Goal: Book appointment/travel/reservation

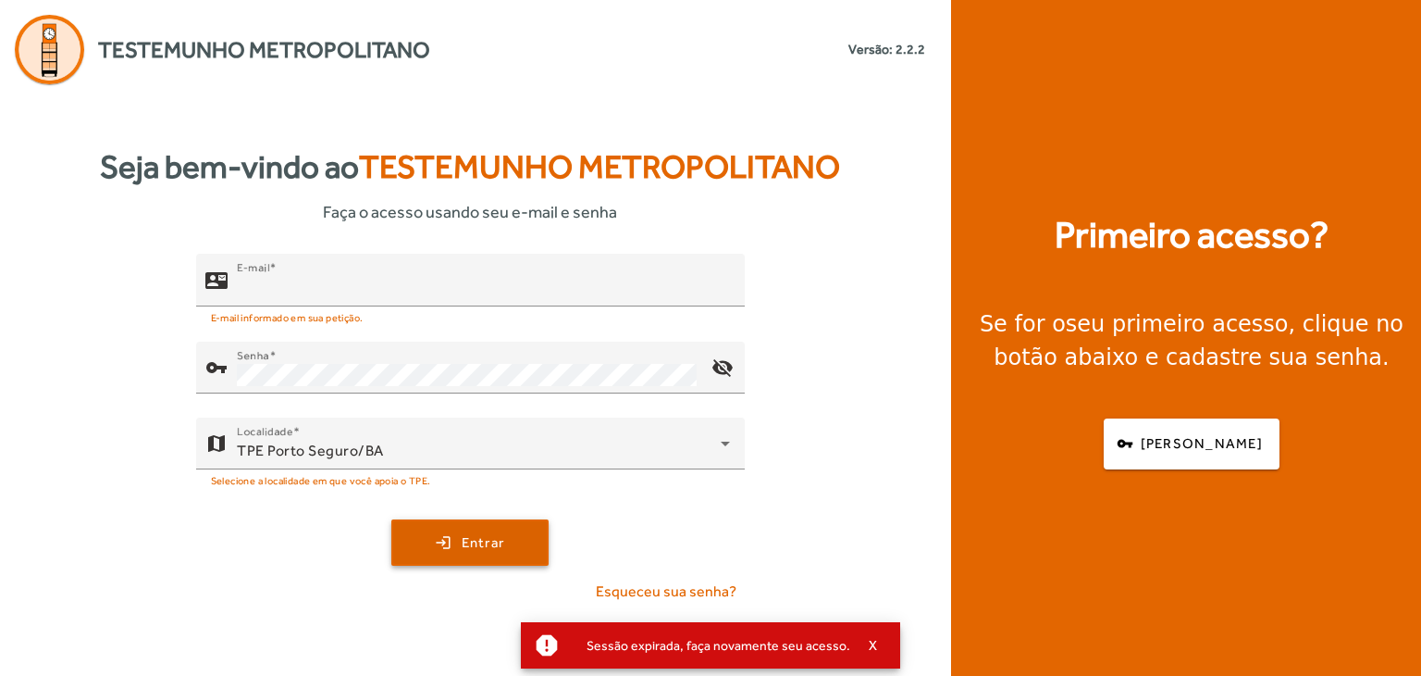
type input "**********"
click at [447, 545] on span "submit" at bounding box center [470, 542] width 154 height 44
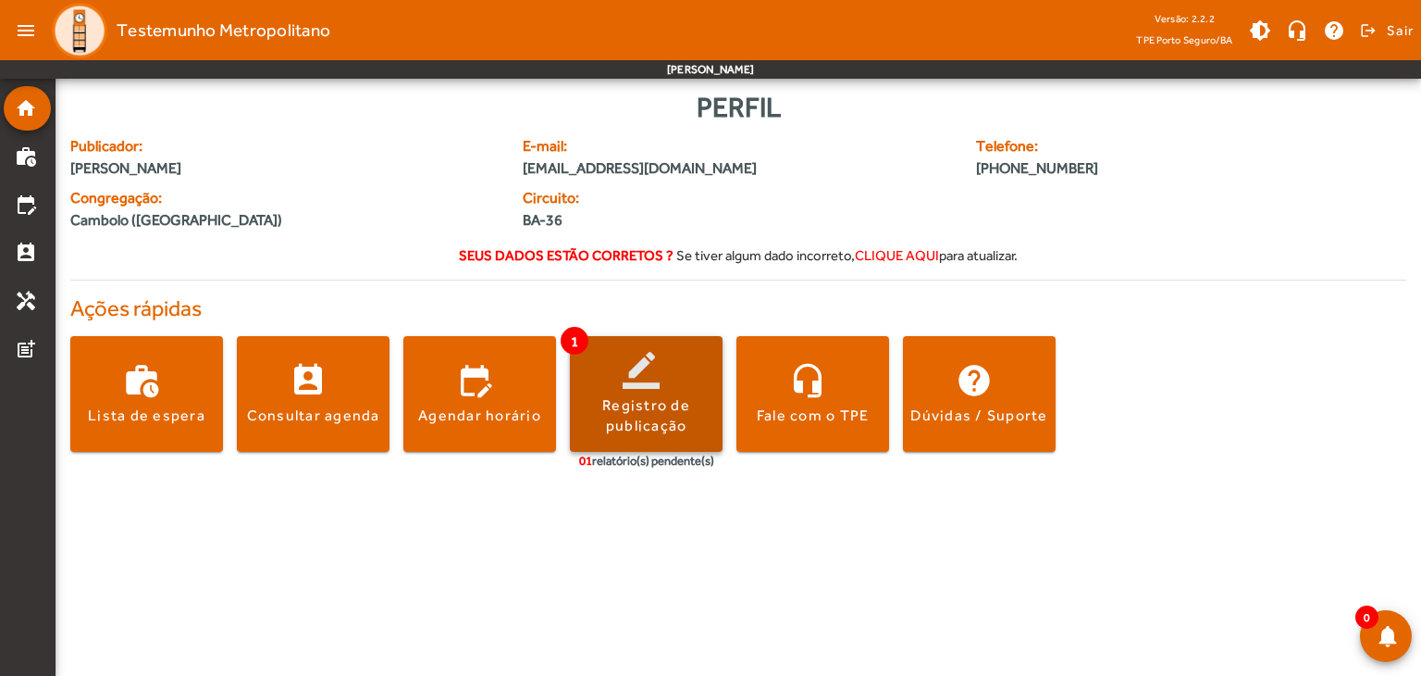
click at [638, 382] on span at bounding box center [646, 394] width 153 height 44
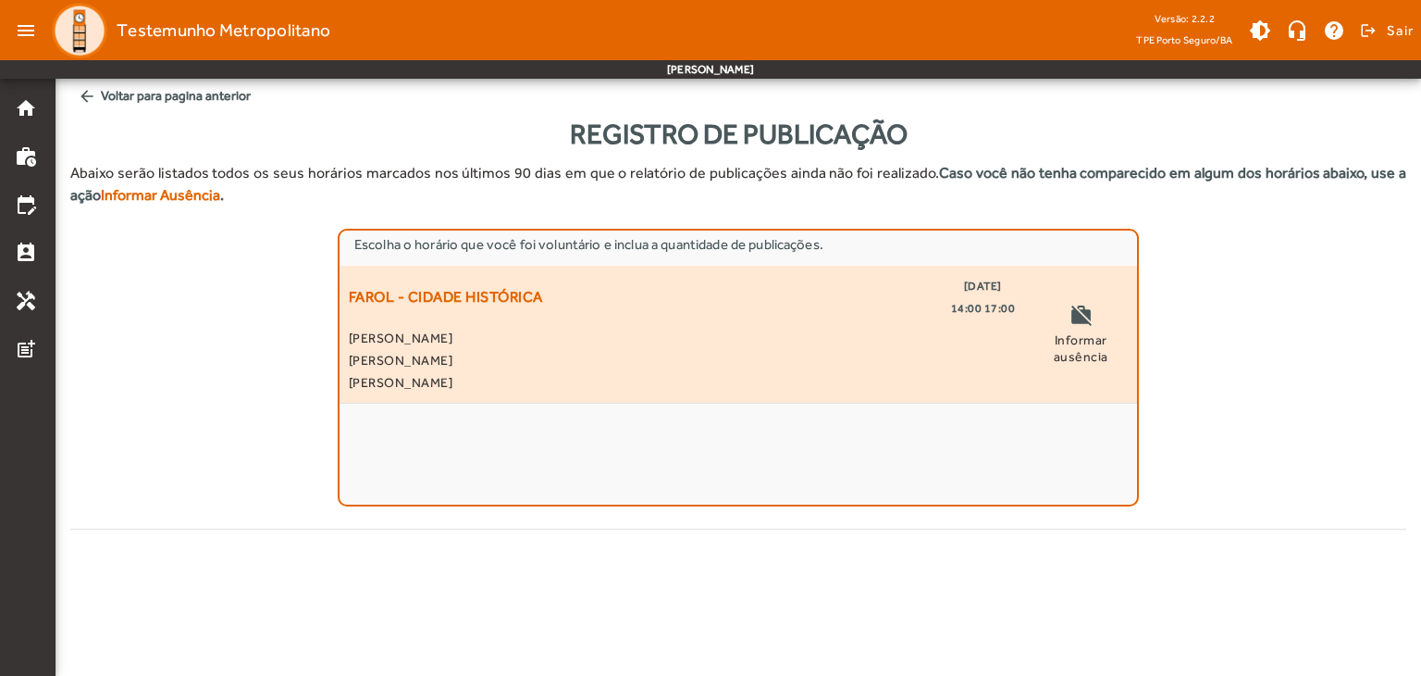
click at [641, 375] on span "[PERSON_NAME]" at bounding box center [682, 382] width 666 height 22
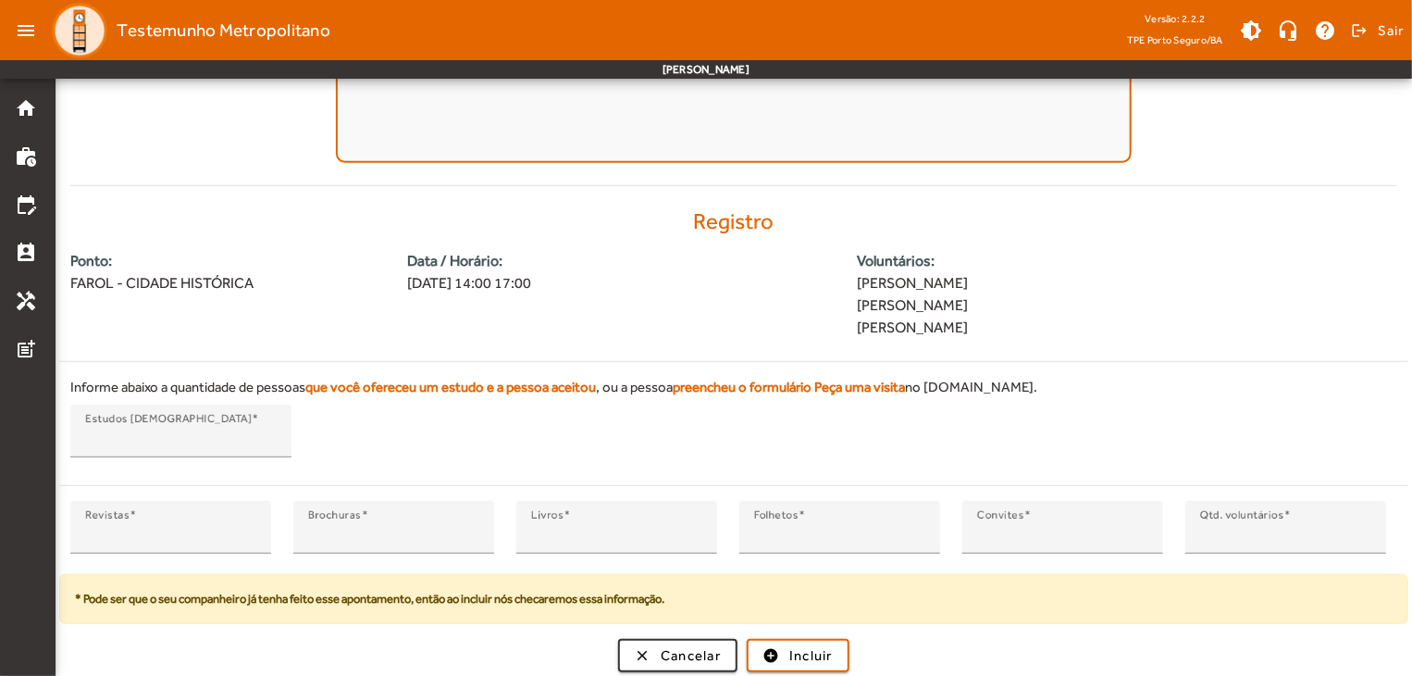
scroll to position [344, 0]
click at [800, 658] on span "Incluir" at bounding box center [810, 654] width 43 height 21
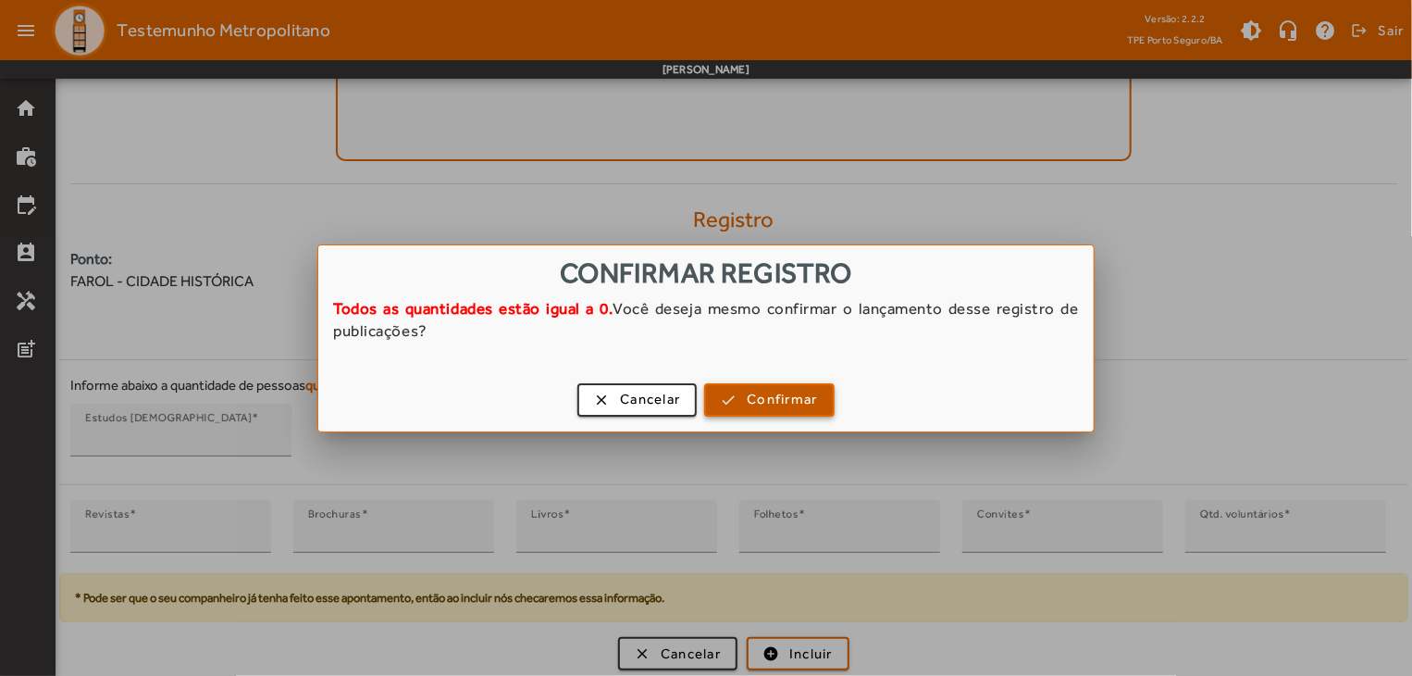
click at [777, 404] on span "Confirmar" at bounding box center [782, 399] width 70 height 21
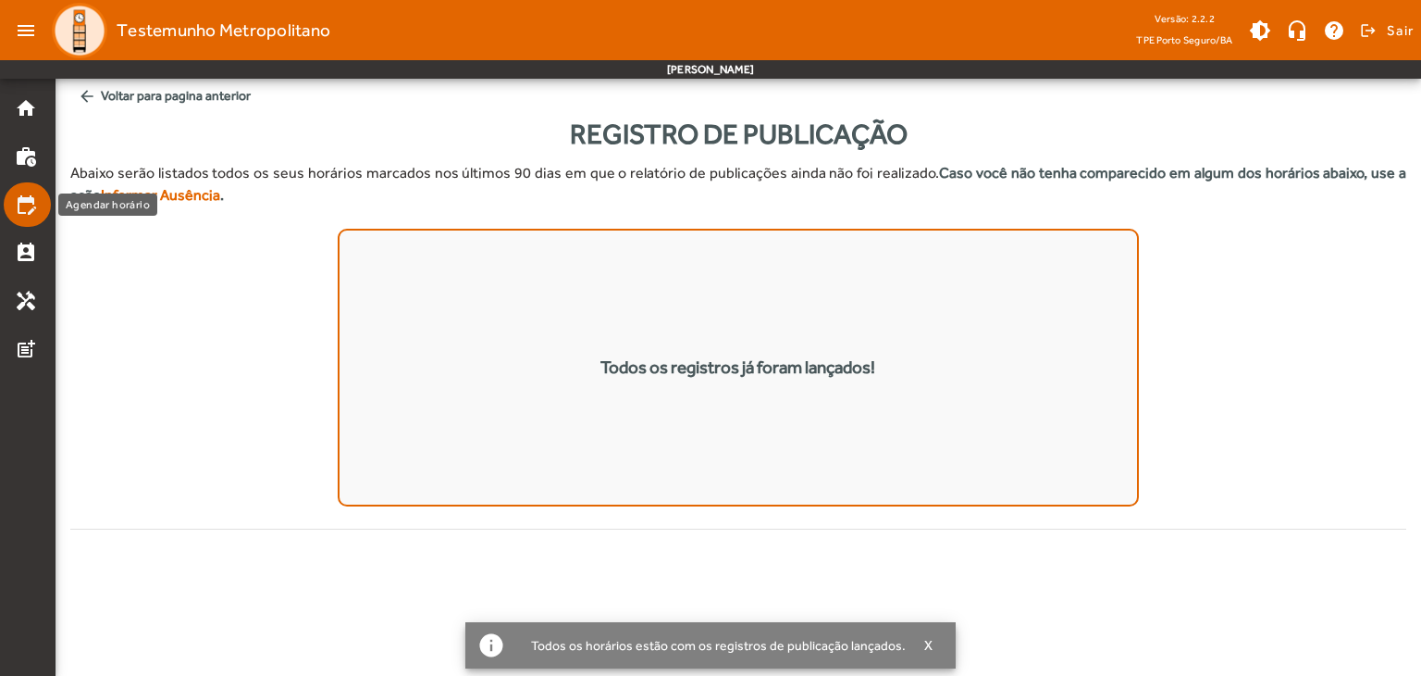
click at [30, 195] on mat-icon "edit_calendar" at bounding box center [26, 204] width 22 height 22
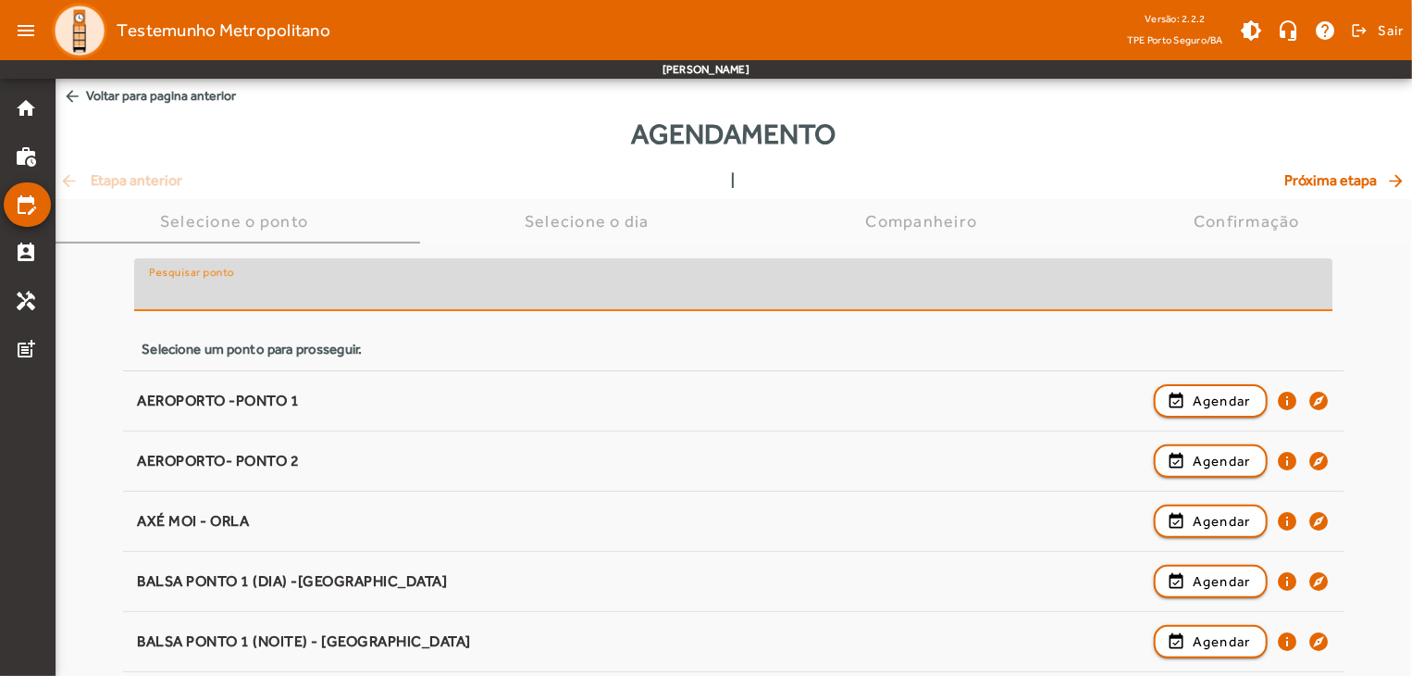
click at [470, 288] on input "Pesquisar ponto" at bounding box center [733, 292] width 1169 height 22
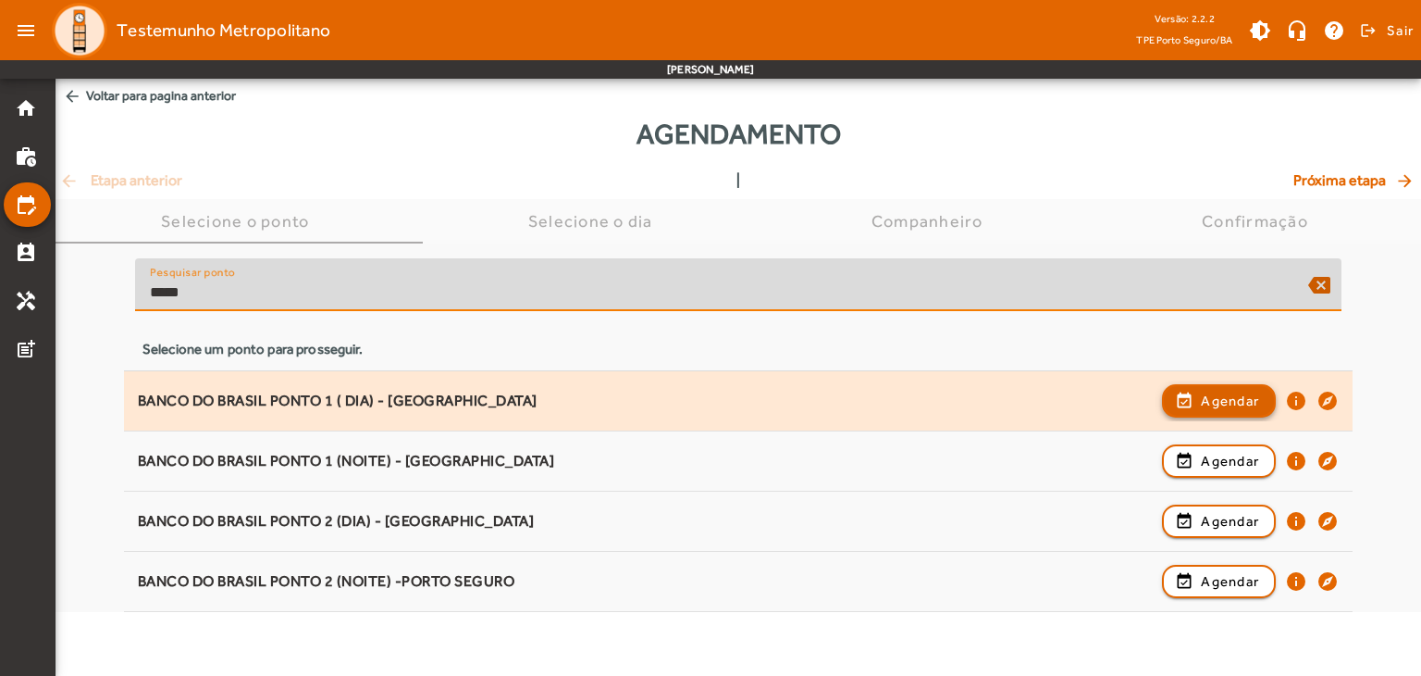
type input "*****"
click at [1188, 406] on span "button" at bounding box center [1219, 400] width 110 height 44
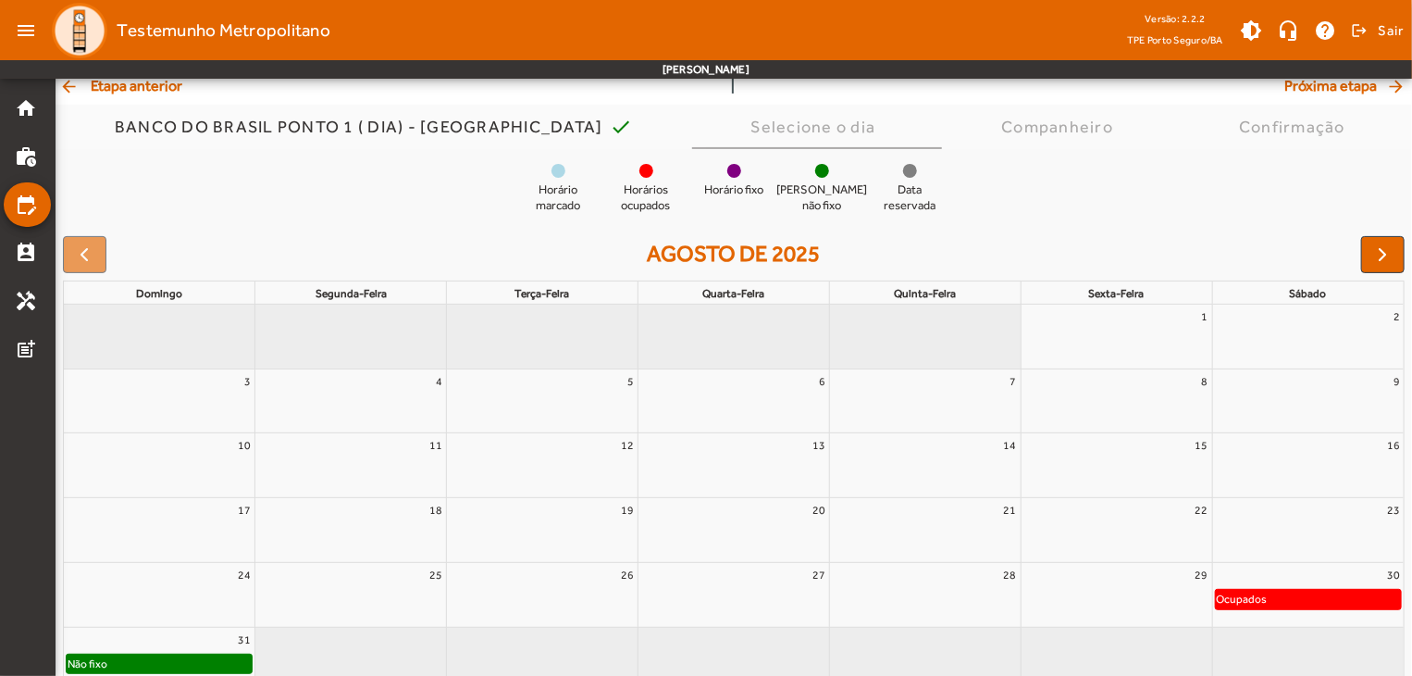
scroll to position [144, 0]
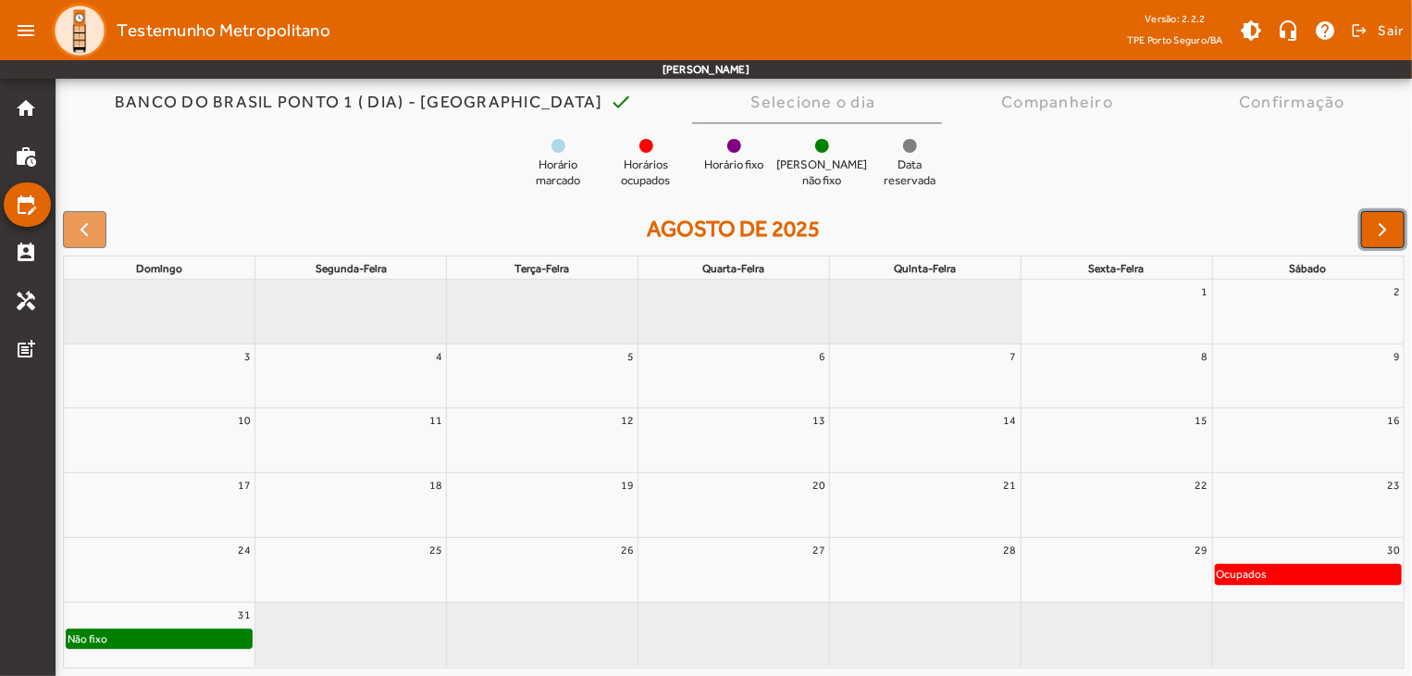
click at [1376, 227] on span "button" at bounding box center [1383, 229] width 22 height 22
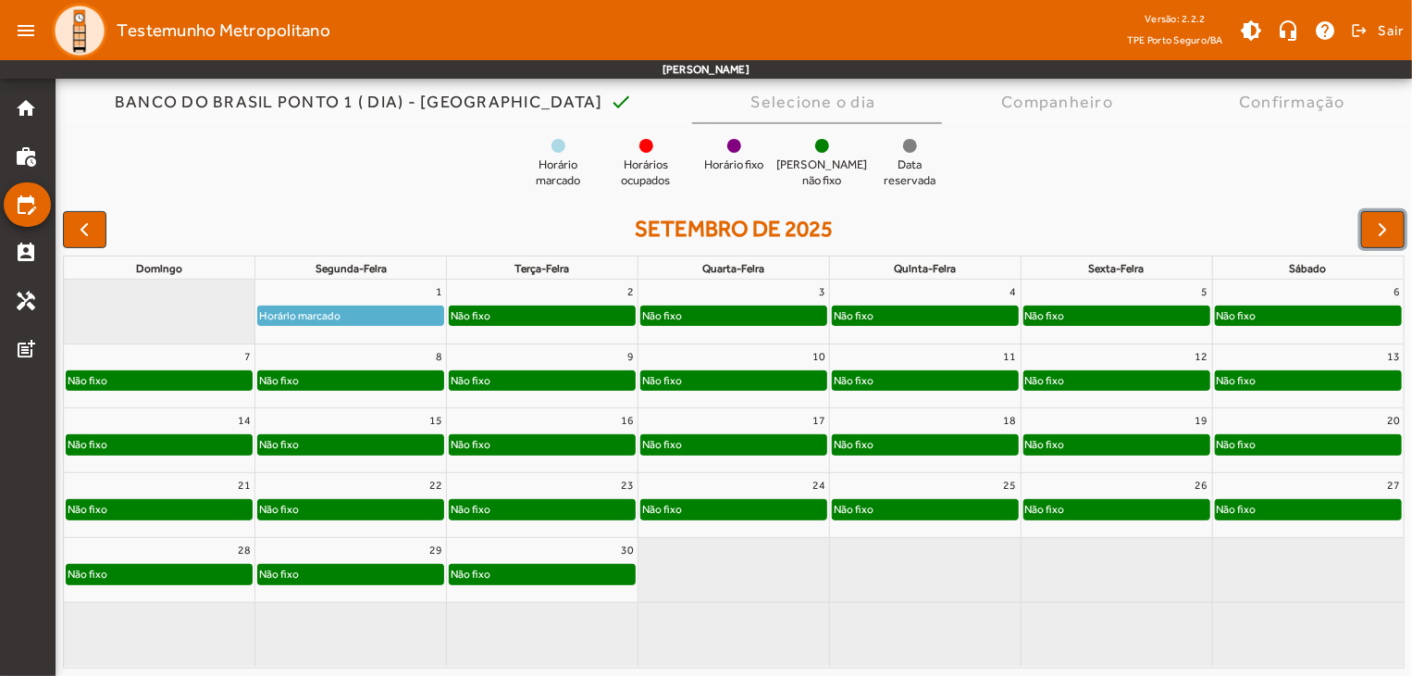
click at [567, 309] on div "Não fixo" at bounding box center [542, 315] width 185 height 19
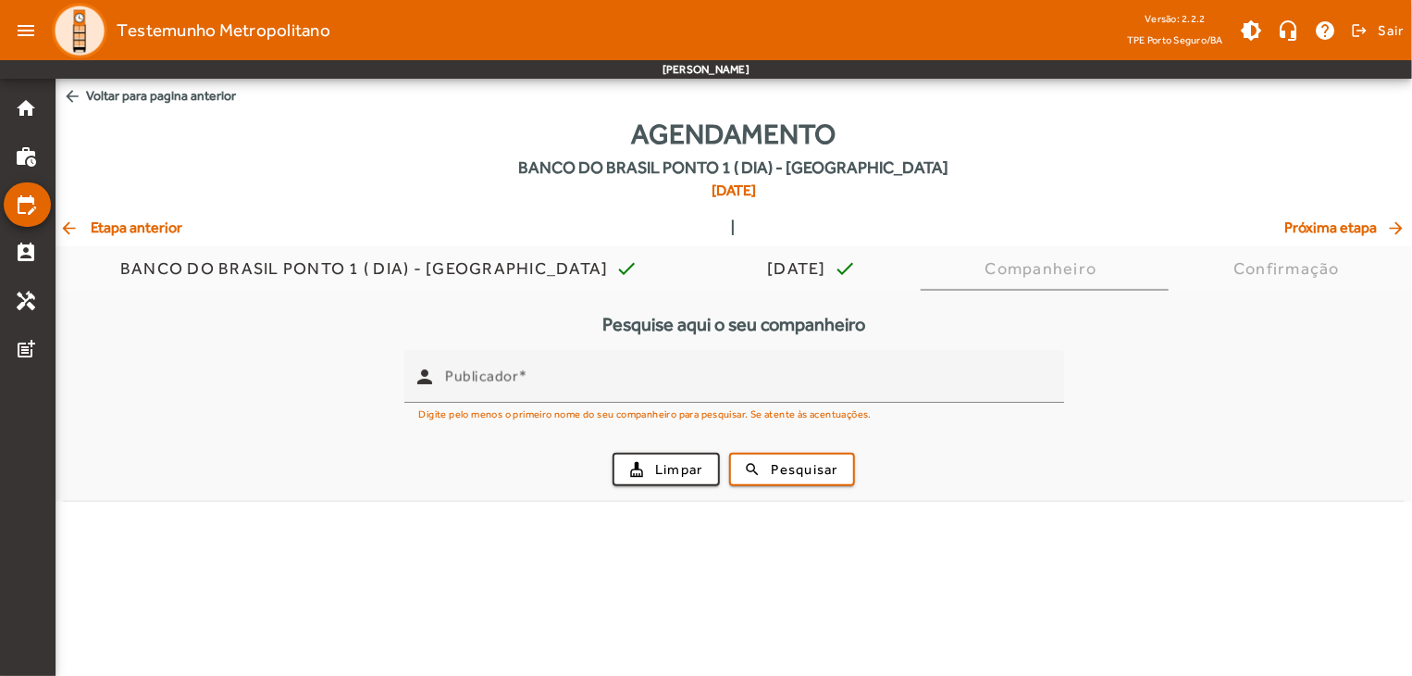
scroll to position [0, 0]
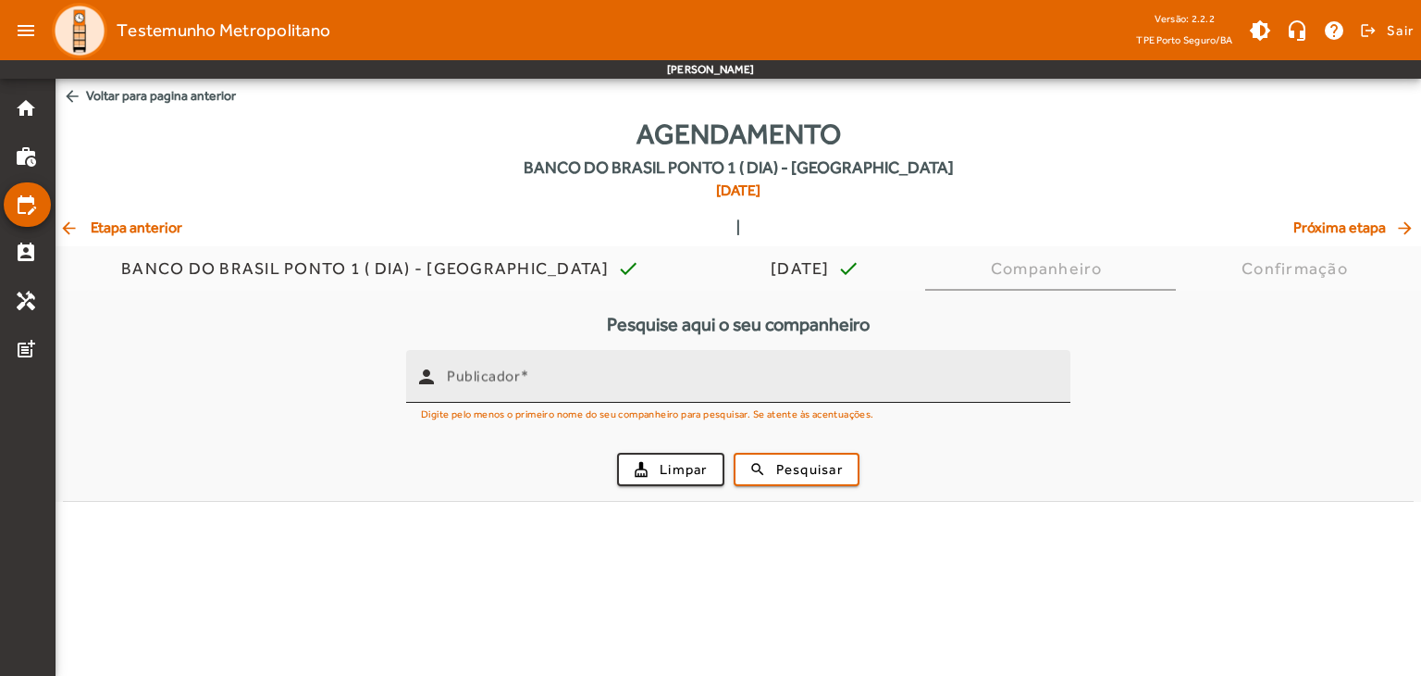
click at [454, 382] on mat-label "Publicador" at bounding box center [483, 376] width 73 height 18
click at [454, 382] on input "Publicador" at bounding box center [751, 384] width 609 height 22
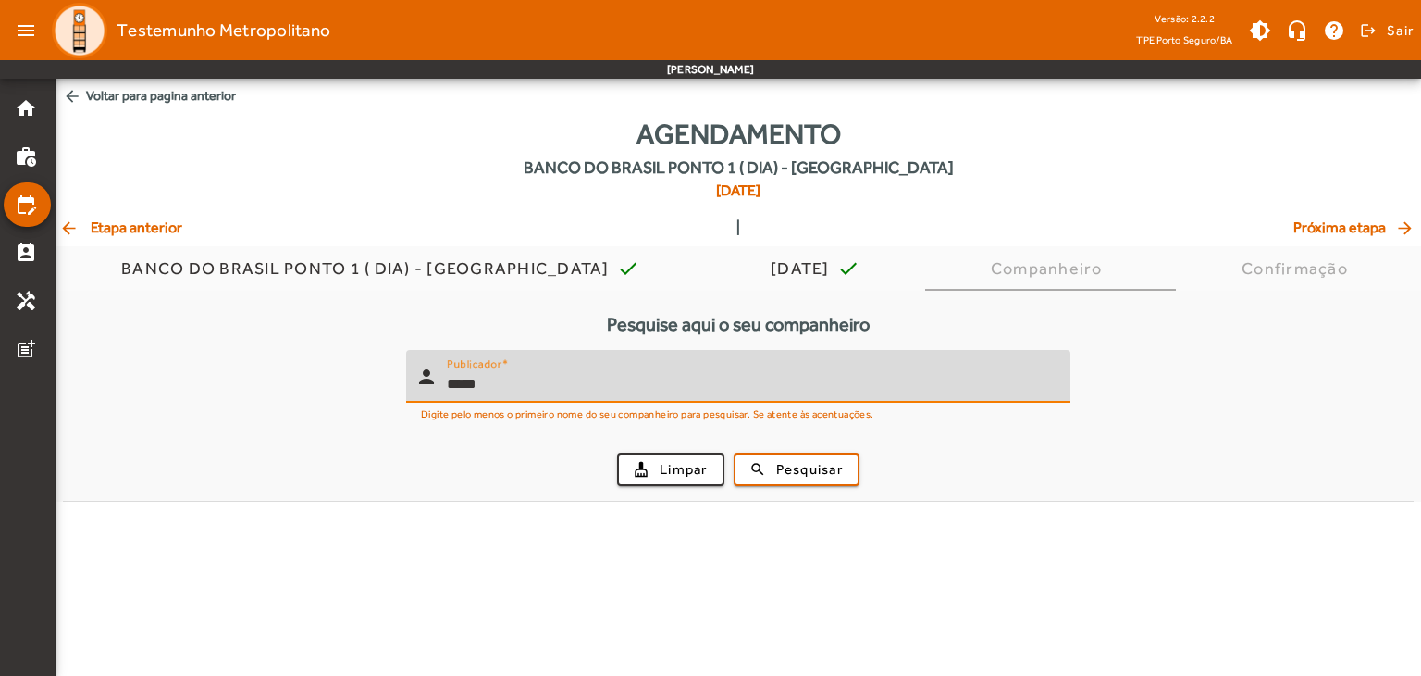
type input "*****"
click at [734, 453] on button "search Pesquisar" at bounding box center [797, 469] width 126 height 33
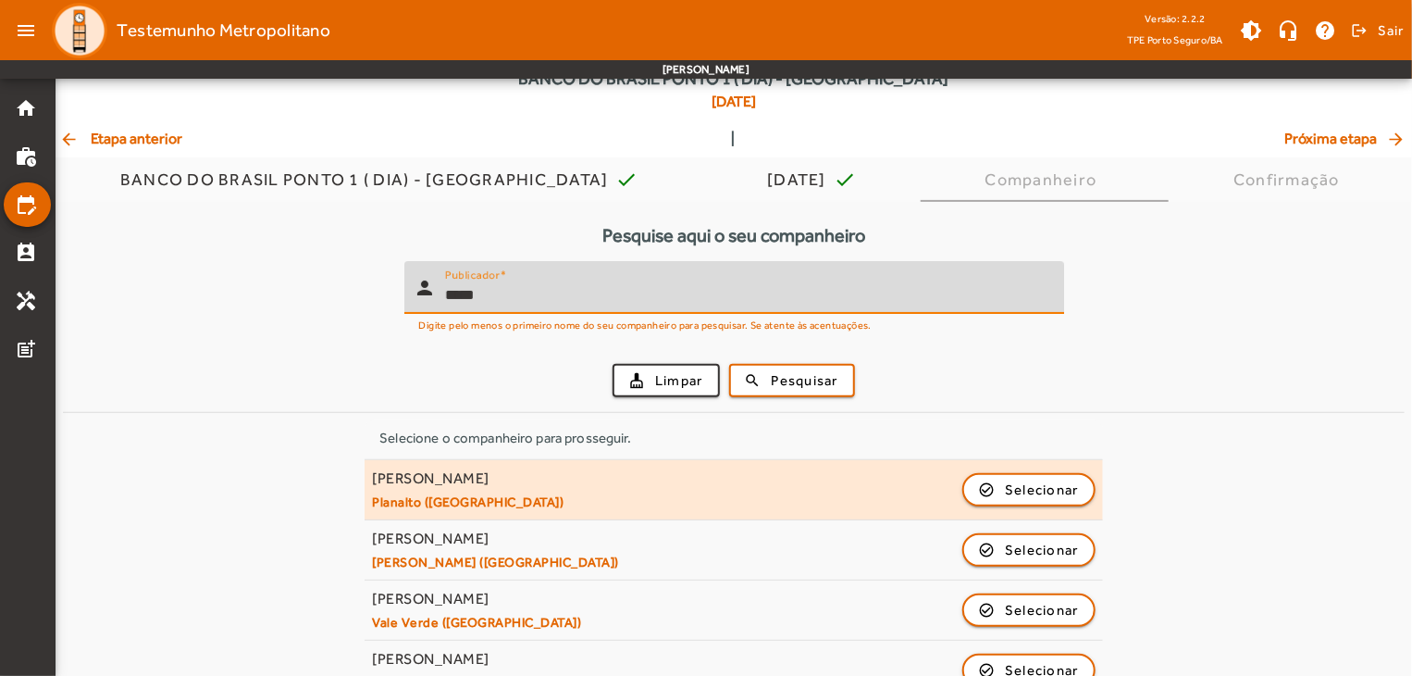
scroll to position [93, 0]
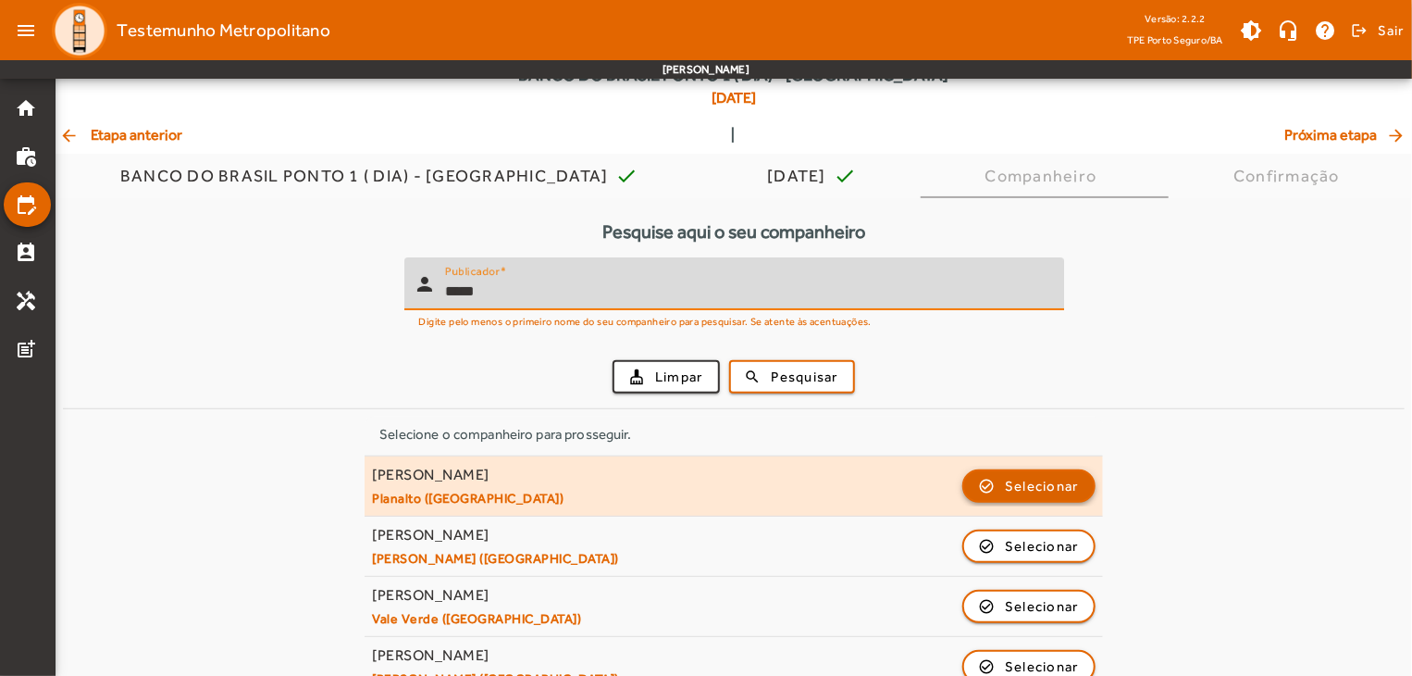
click at [984, 485] on span "button" at bounding box center [1029, 486] width 130 height 44
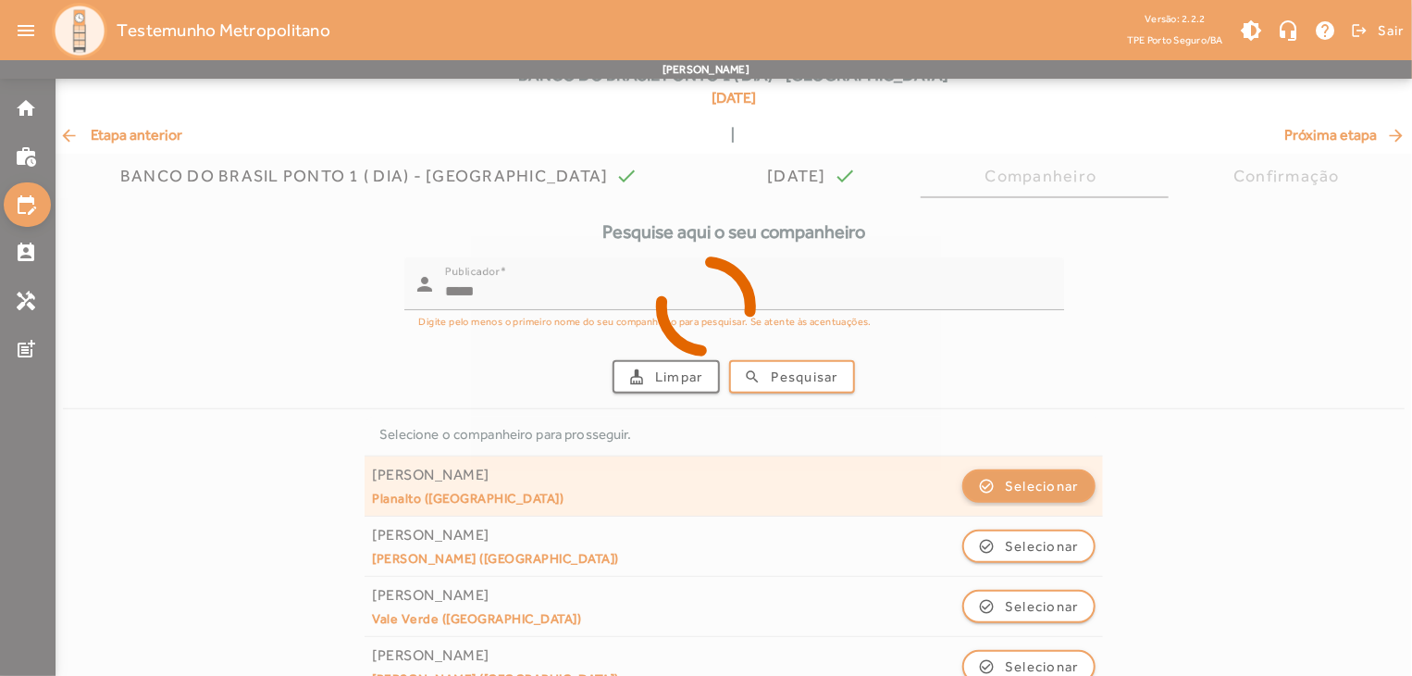
scroll to position [0, 0]
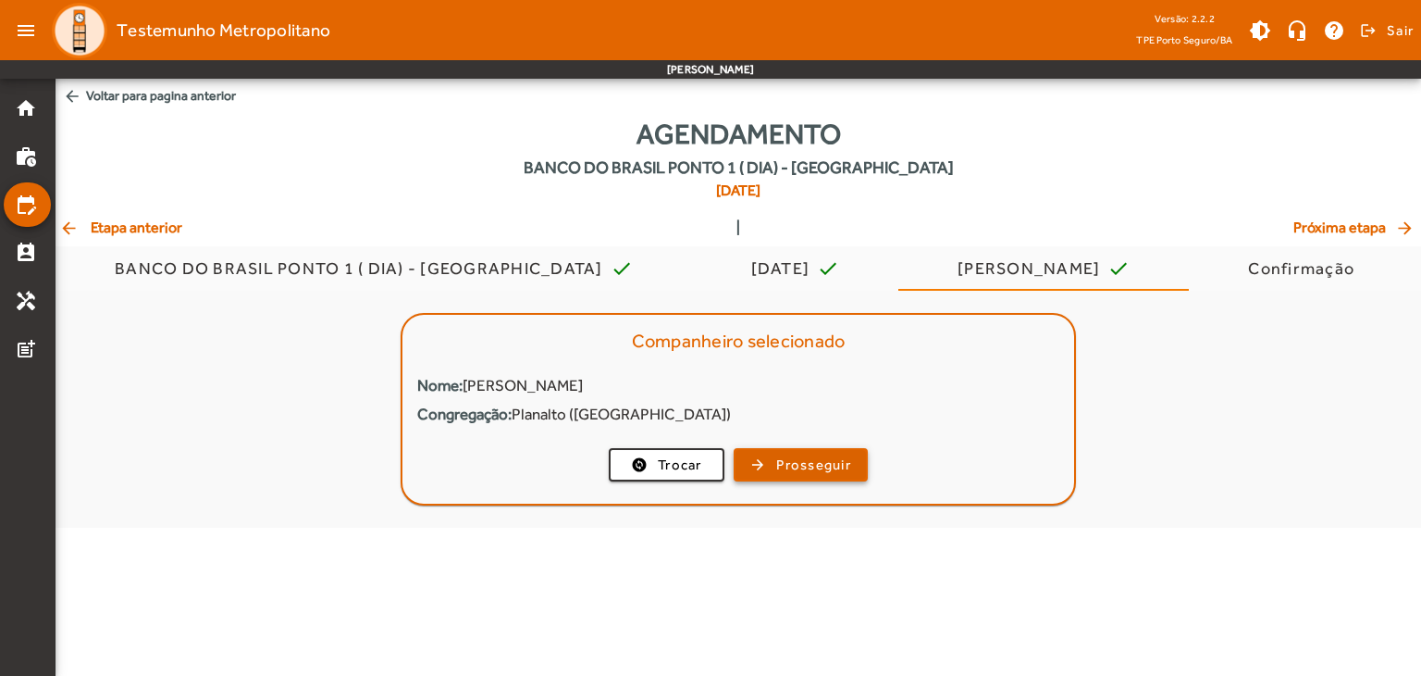
click at [811, 464] on span "Prosseguir" at bounding box center [813, 464] width 75 height 21
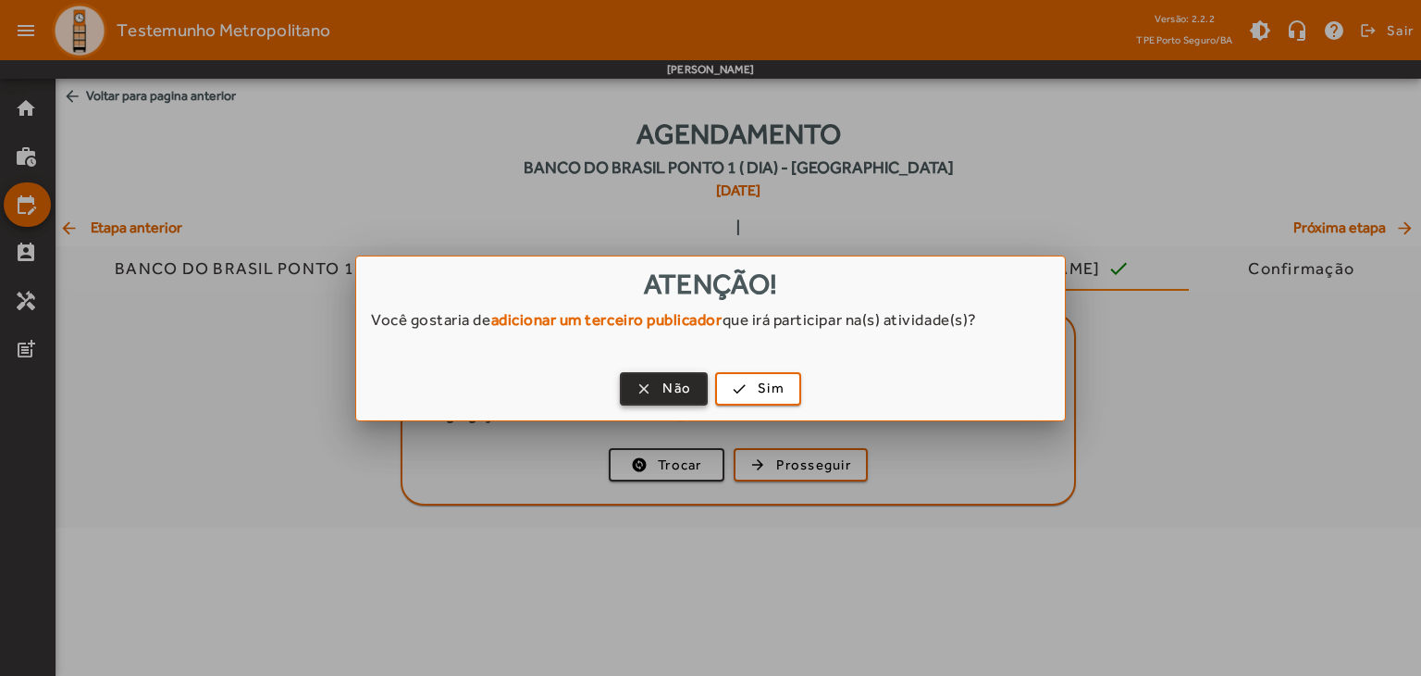
click at [658, 390] on span "button" at bounding box center [664, 388] width 84 height 44
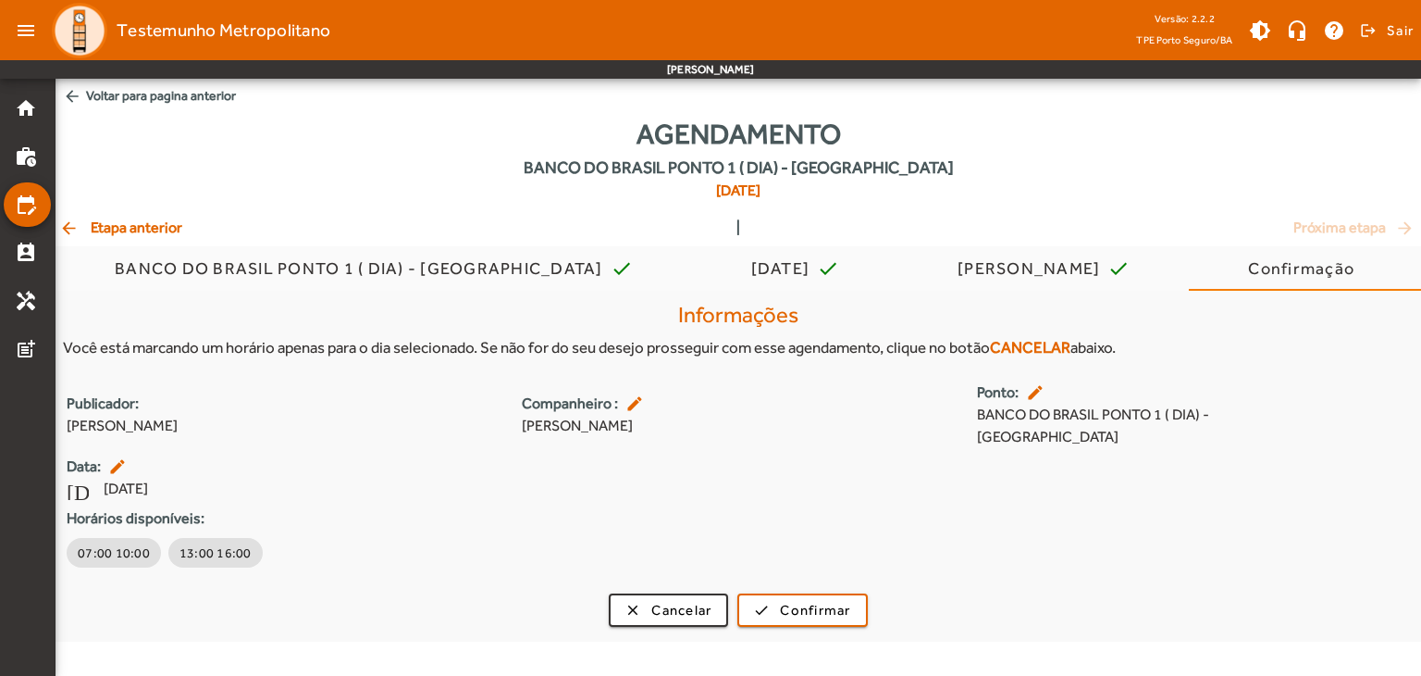
click at [1032, 393] on mat-icon "edit" at bounding box center [1037, 392] width 22 height 19
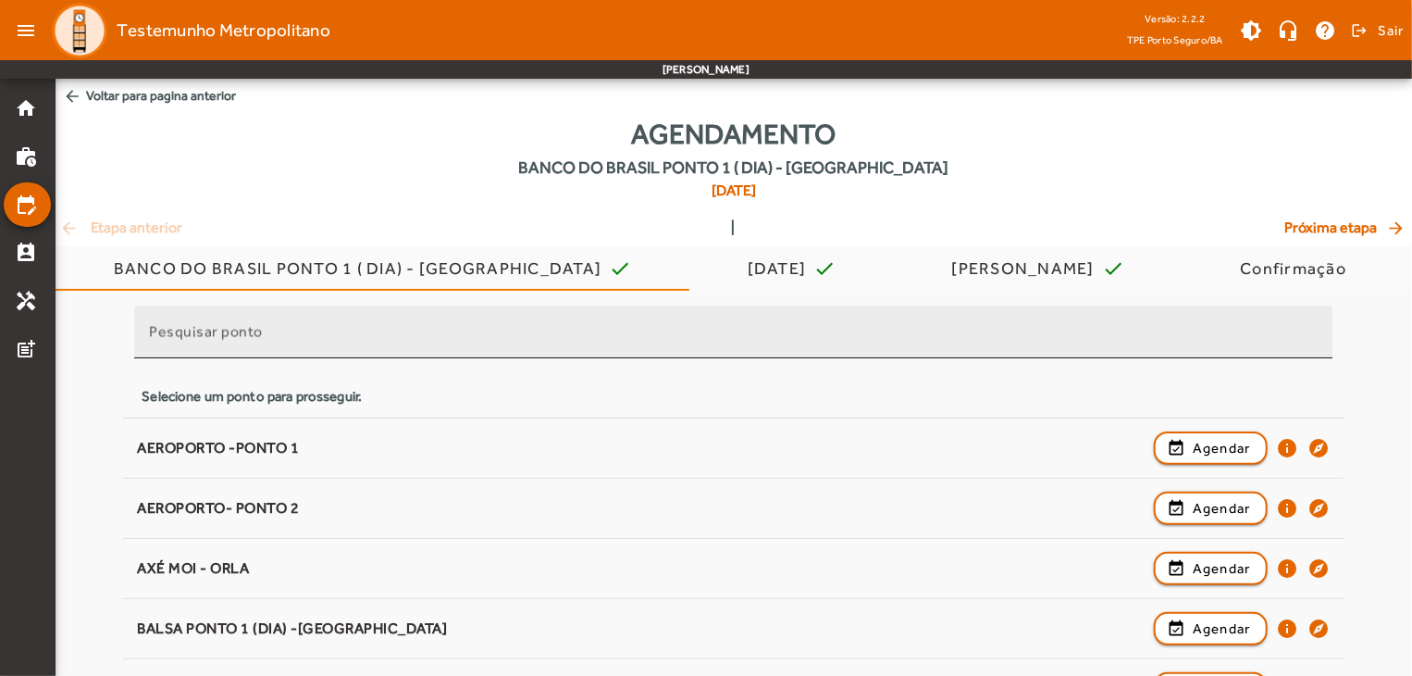
click at [753, 319] on div "Pesquisar ponto" at bounding box center [733, 331] width 1169 height 53
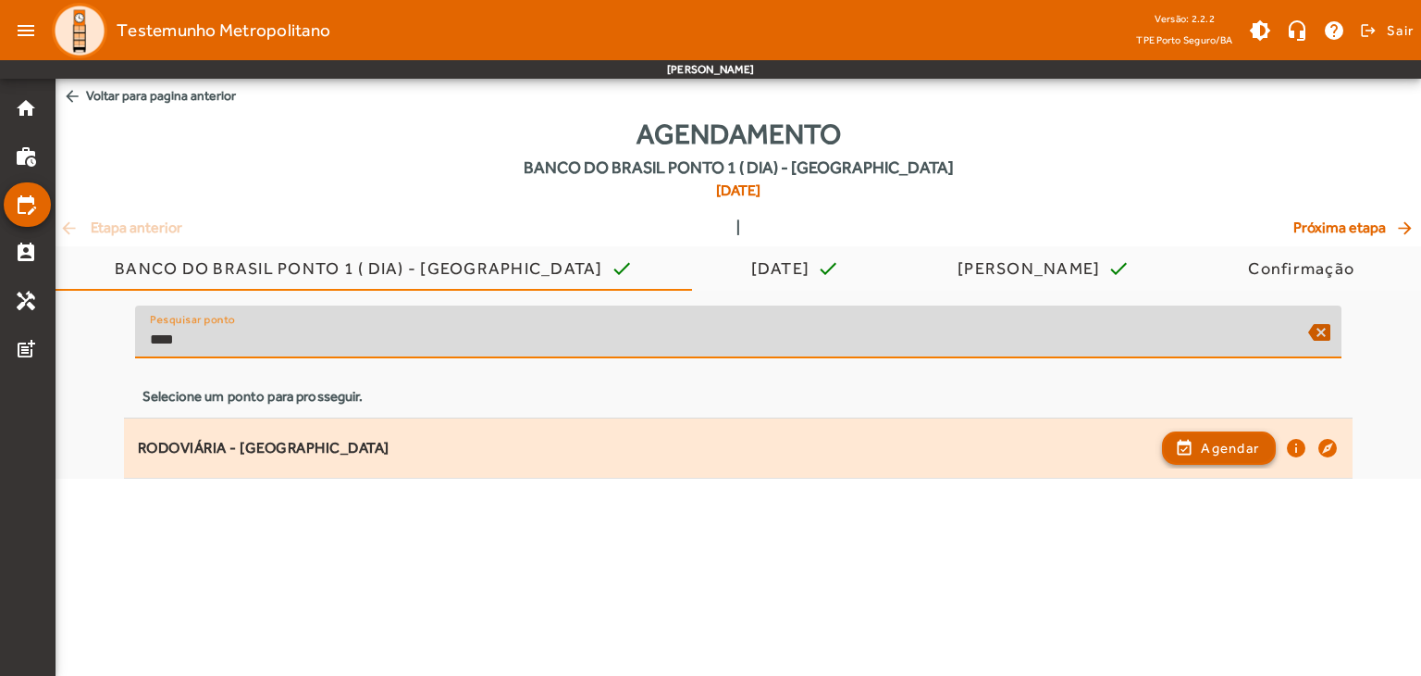
type input "****"
click at [1233, 440] on span "Agendar" at bounding box center [1230, 448] width 58 height 22
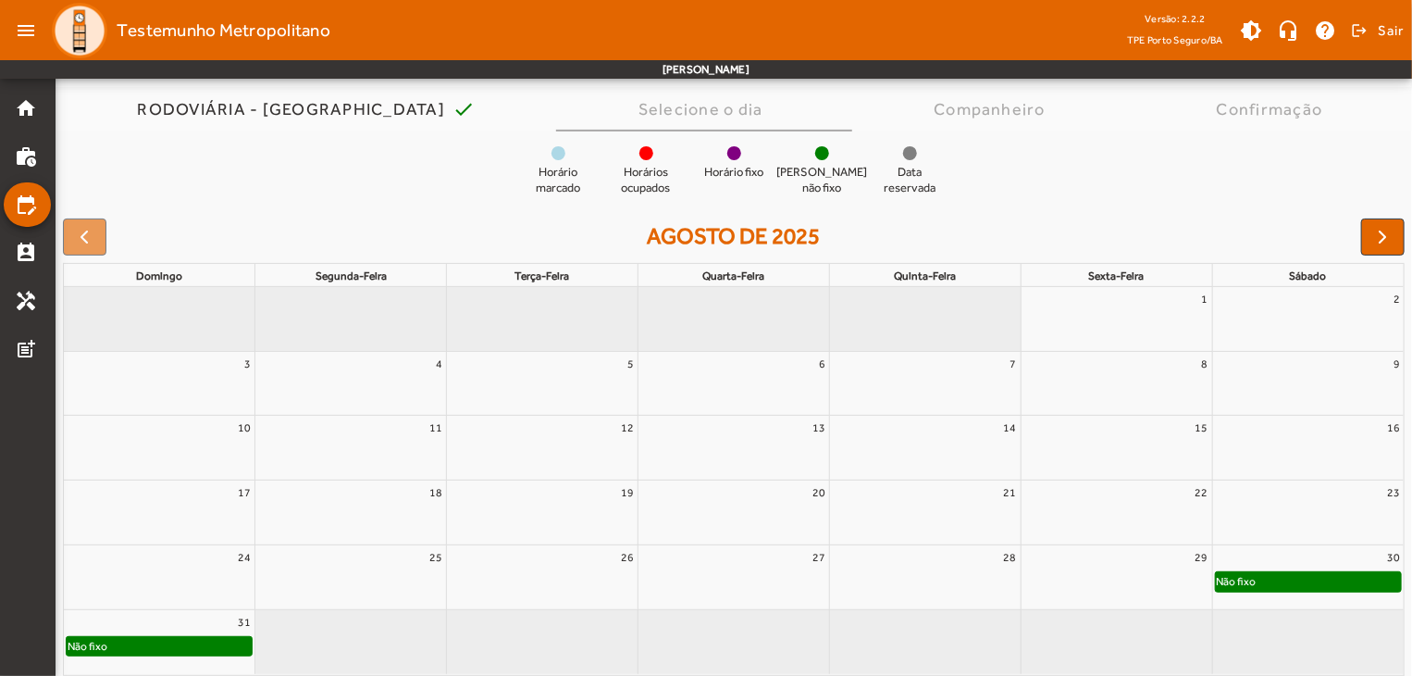
scroll to position [144, 0]
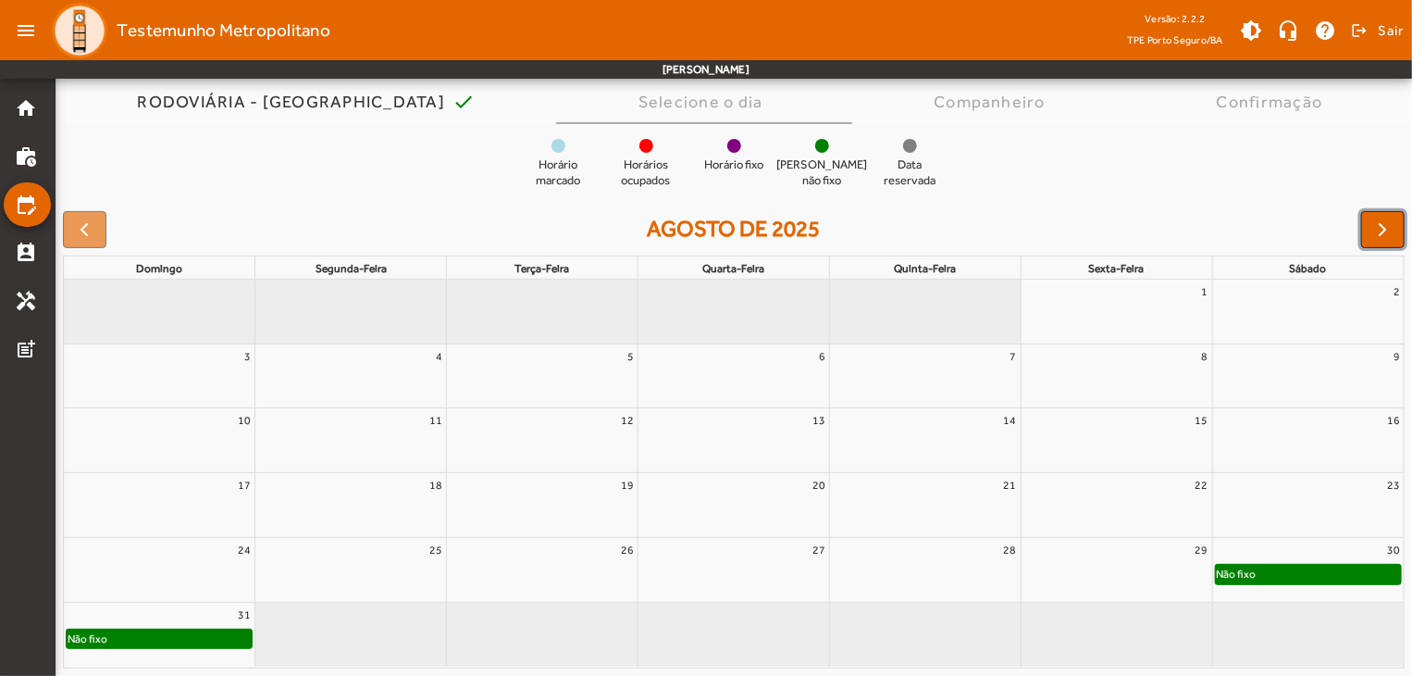
click at [1382, 219] on span "button" at bounding box center [1383, 229] width 22 height 22
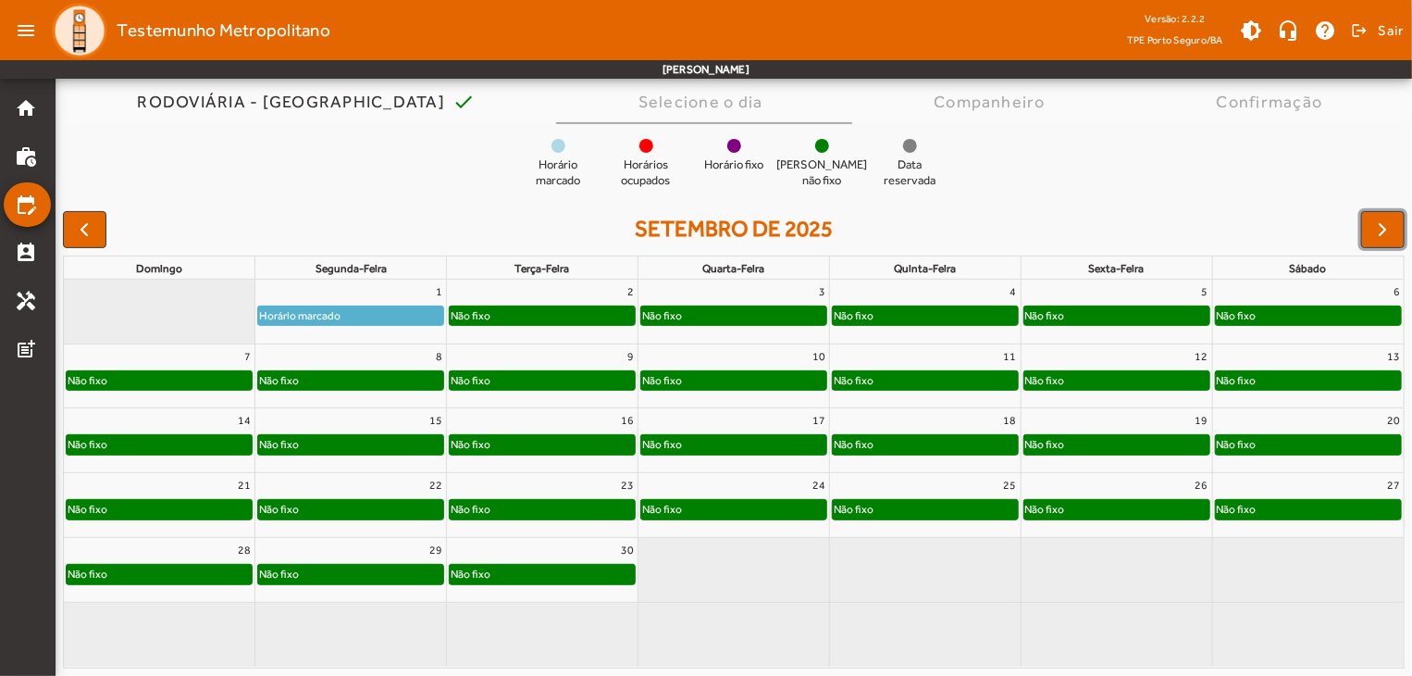
click at [534, 314] on div "Não fixo" at bounding box center [542, 315] width 185 height 19
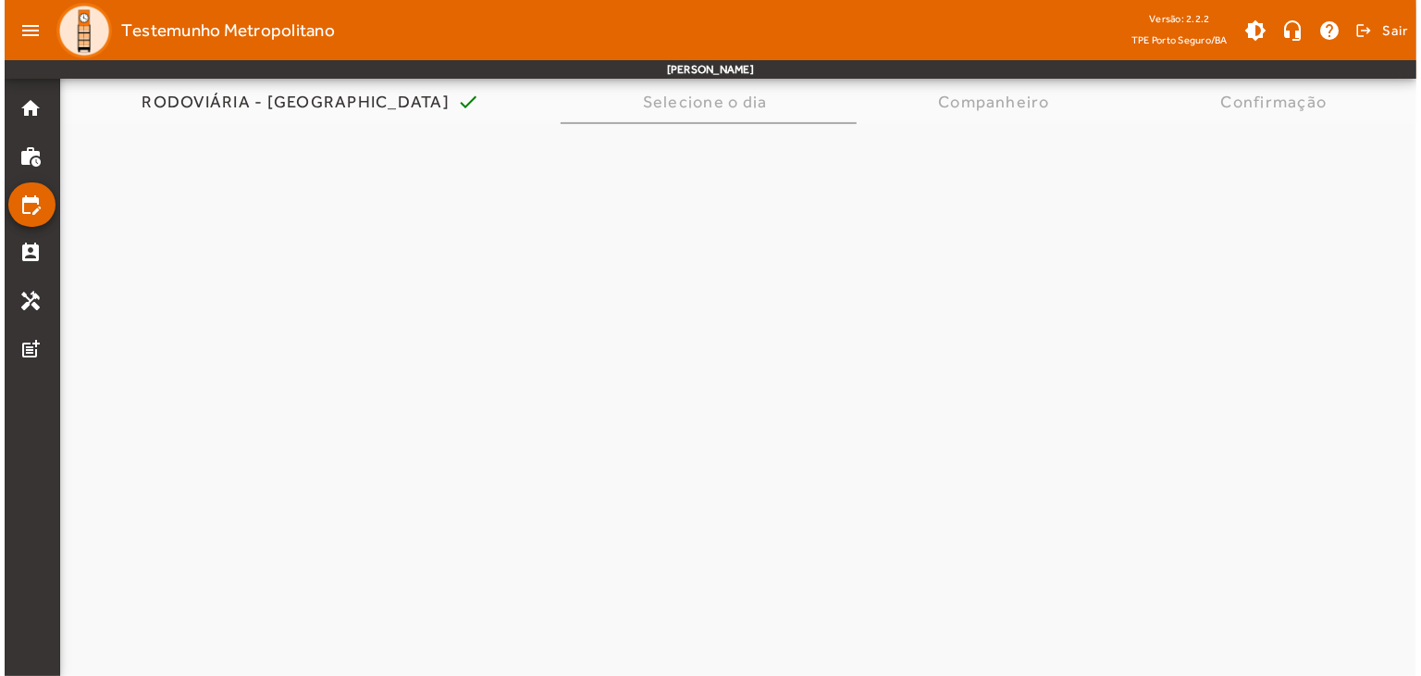
scroll to position [0, 0]
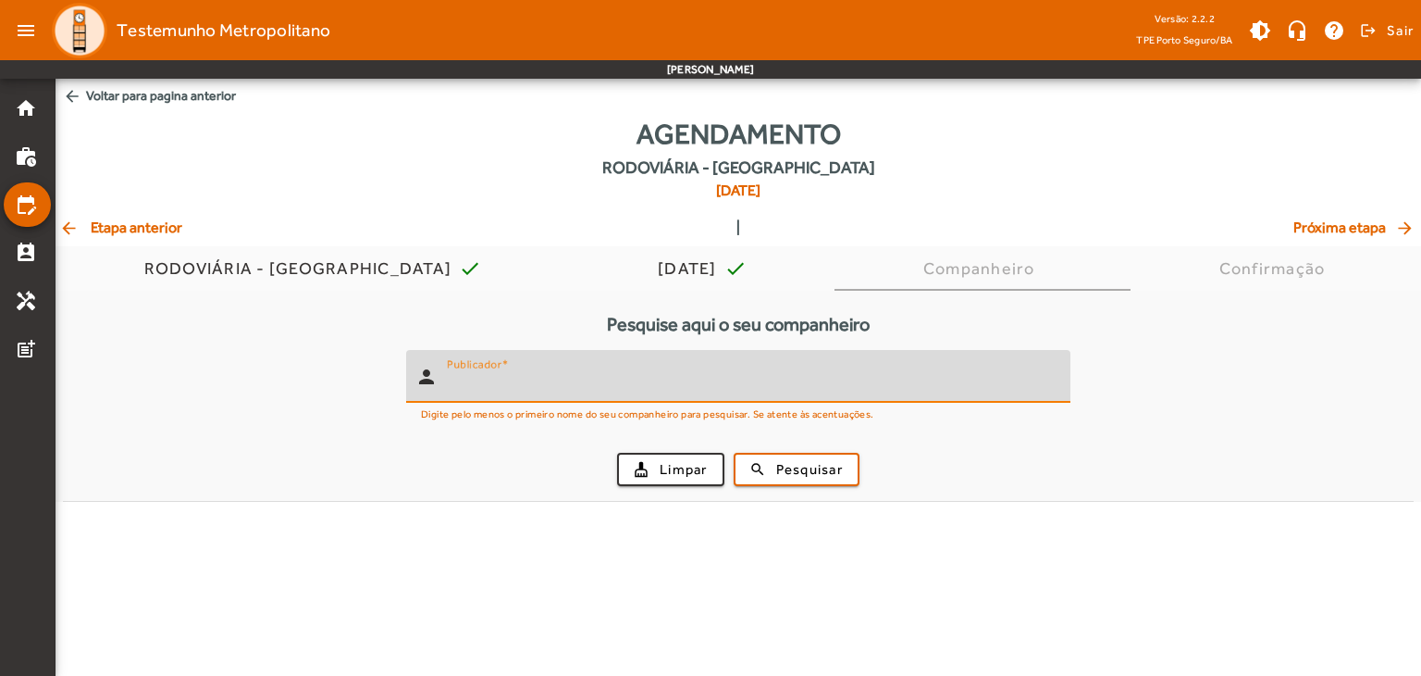
click at [532, 377] on input "Publicador" at bounding box center [751, 384] width 609 height 22
type input "*****"
click at [734, 453] on button "search Pesquisar" at bounding box center [797, 469] width 126 height 33
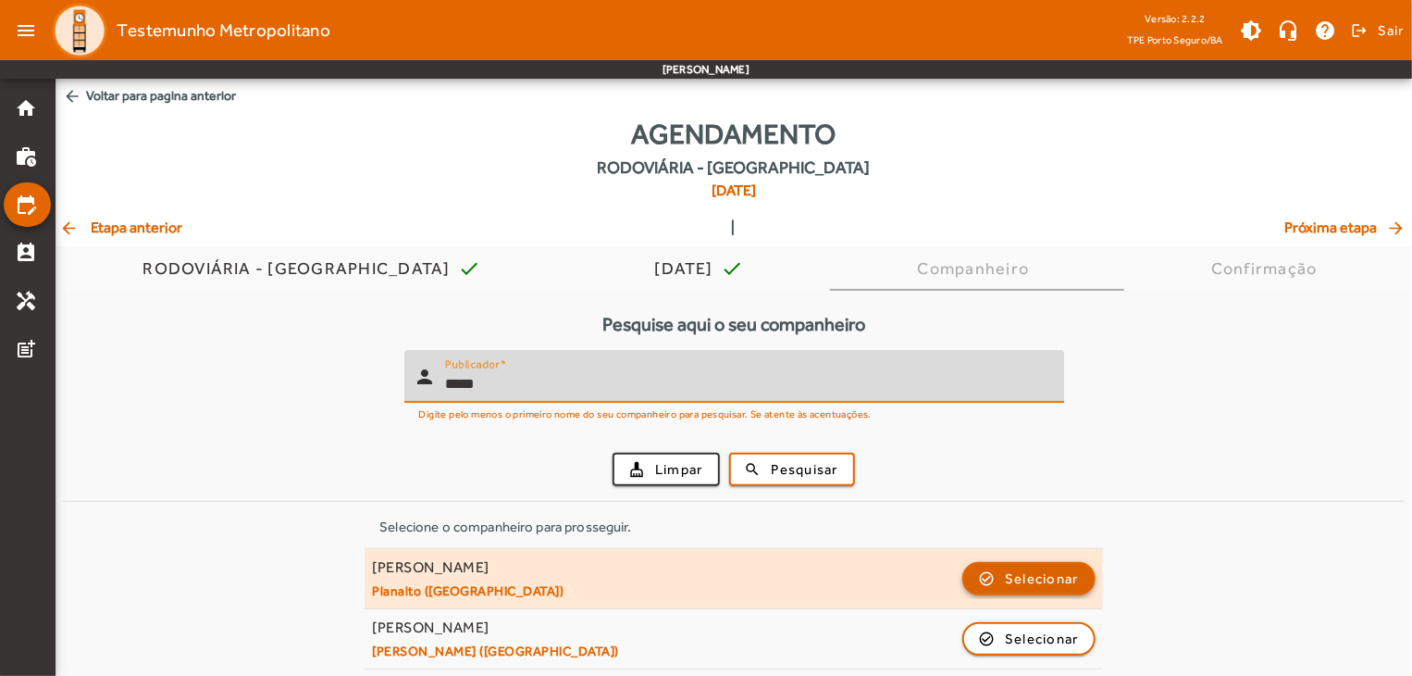
click at [1014, 589] on span "button" at bounding box center [1029, 578] width 130 height 44
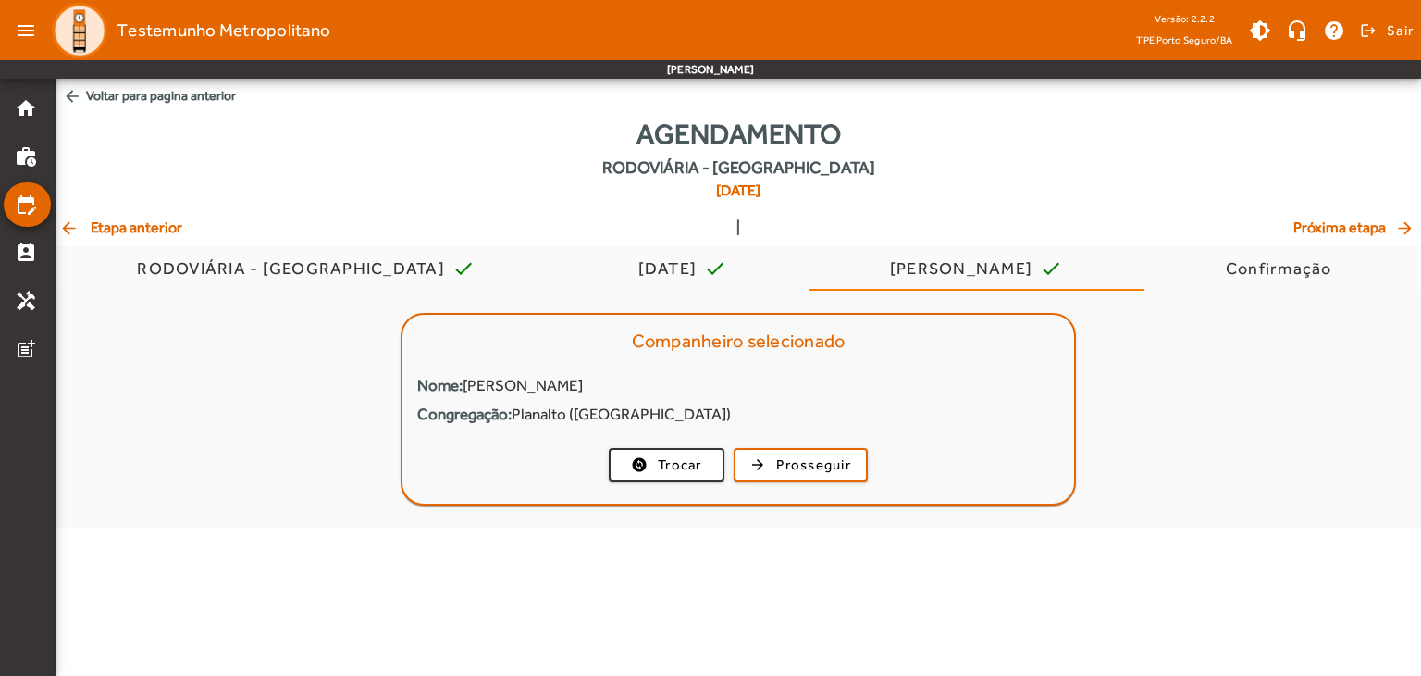
click at [815, 446] on mat-card-actions "change_circle Trocar arrow_forward Prosseguir" at bounding box center [739, 464] width 672 height 48
click at [801, 462] on span "Prosseguir" at bounding box center [813, 464] width 75 height 21
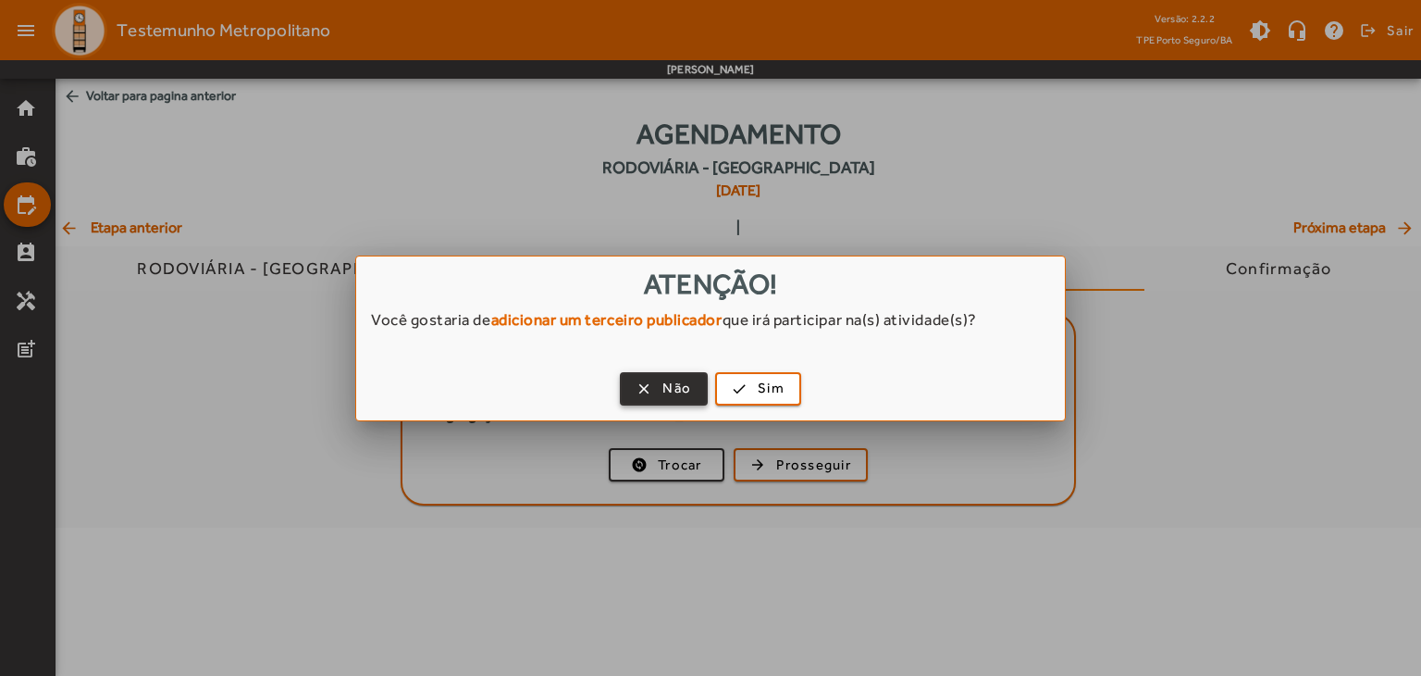
click at [673, 390] on span "Não" at bounding box center [677, 388] width 29 height 21
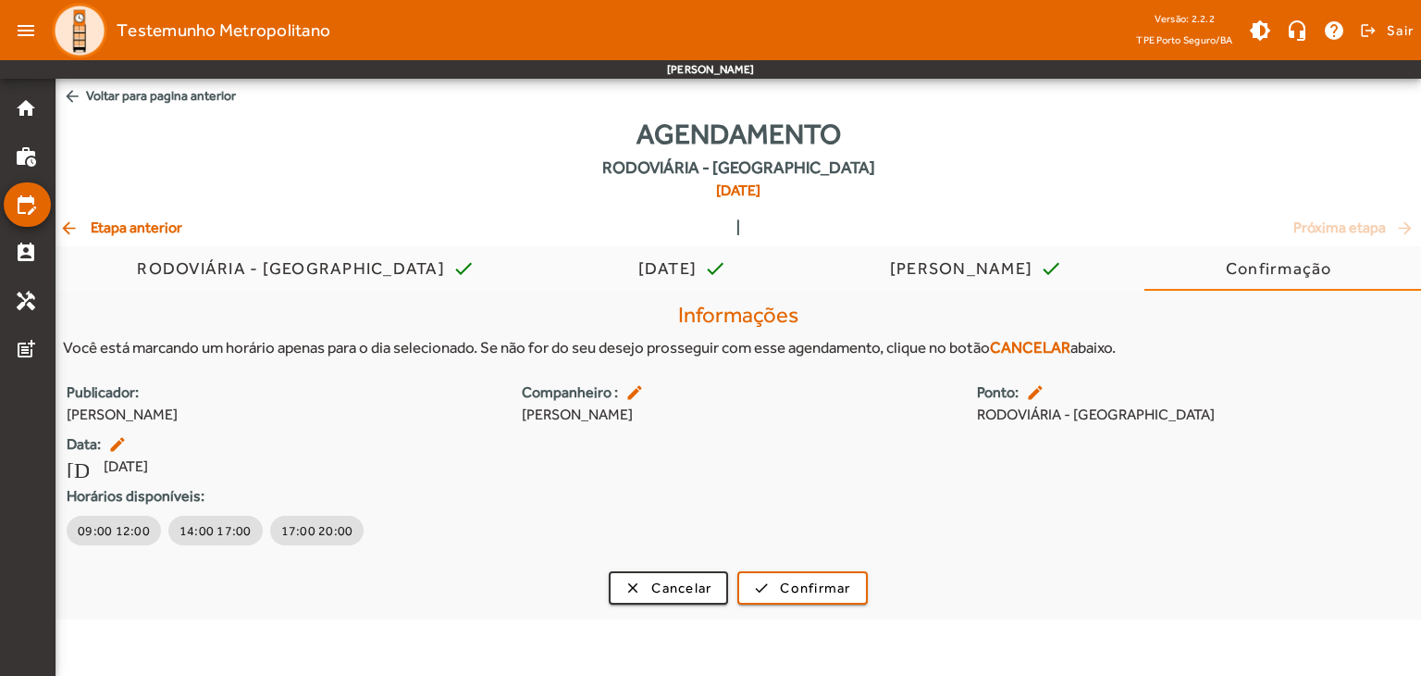
click at [1037, 391] on mat-icon "edit" at bounding box center [1037, 392] width 22 height 19
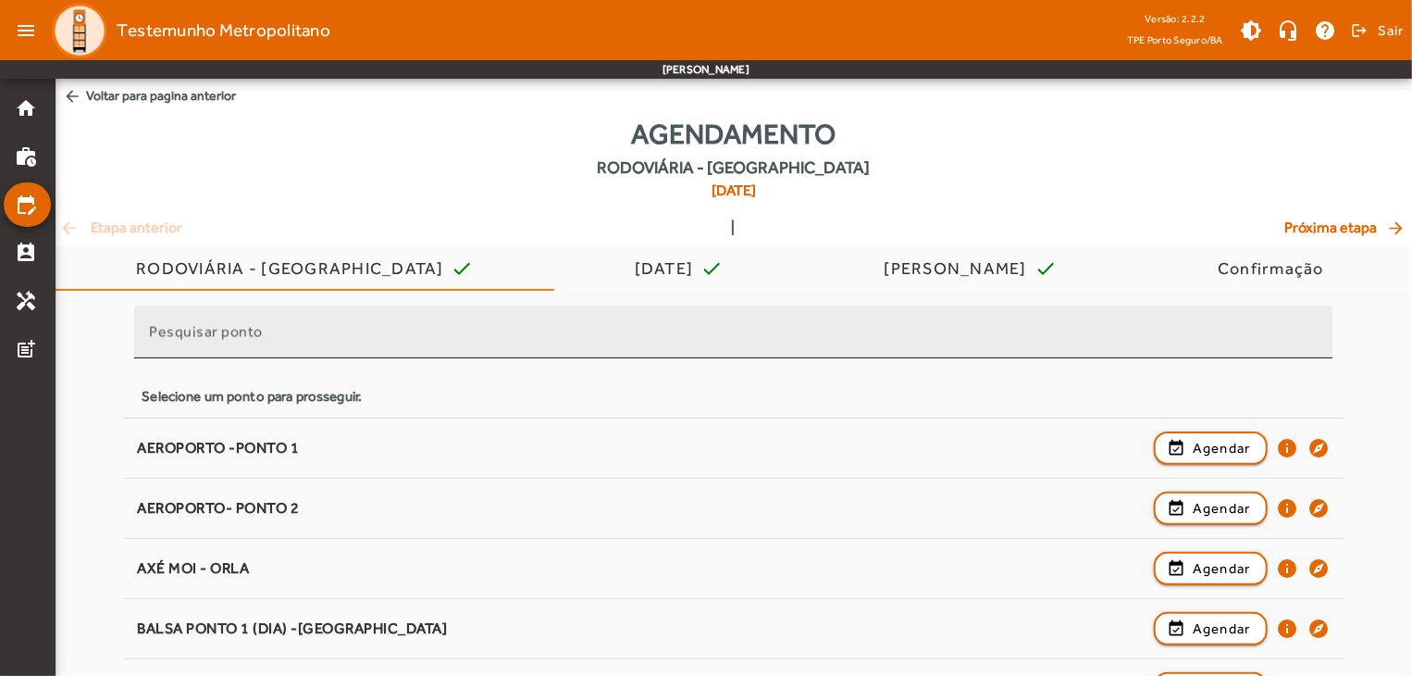
click at [610, 322] on div "Pesquisar ponto" at bounding box center [733, 331] width 1169 height 53
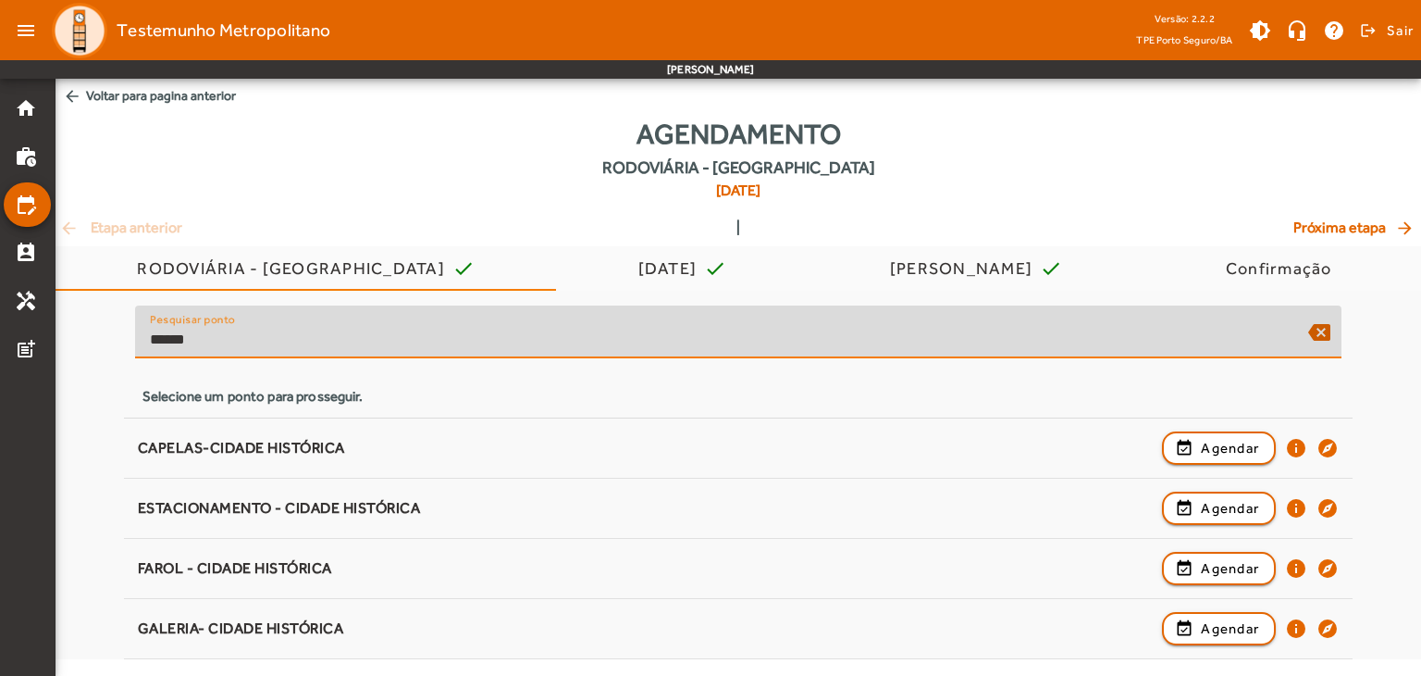
drag, startPoint x: 208, startPoint y: 345, endPoint x: 111, endPoint y: 342, distance: 97.2
click at [111, 342] on div "Pesquisar ponto ****** backspace Selecione um ponto para prosseguir. CAPELAS-CI…" at bounding box center [739, 475] width 1366 height 368
click at [111, 338] on div "Pesquisar ponto ****** backspace Selecione um ponto para prosseguir. CAPELAS-CI…" at bounding box center [739, 475] width 1366 height 368
click at [390, 331] on input "******" at bounding box center [722, 340] width 1144 height 22
drag, startPoint x: 390, startPoint y: 331, endPoint x: 167, endPoint y: 323, distance: 223.2
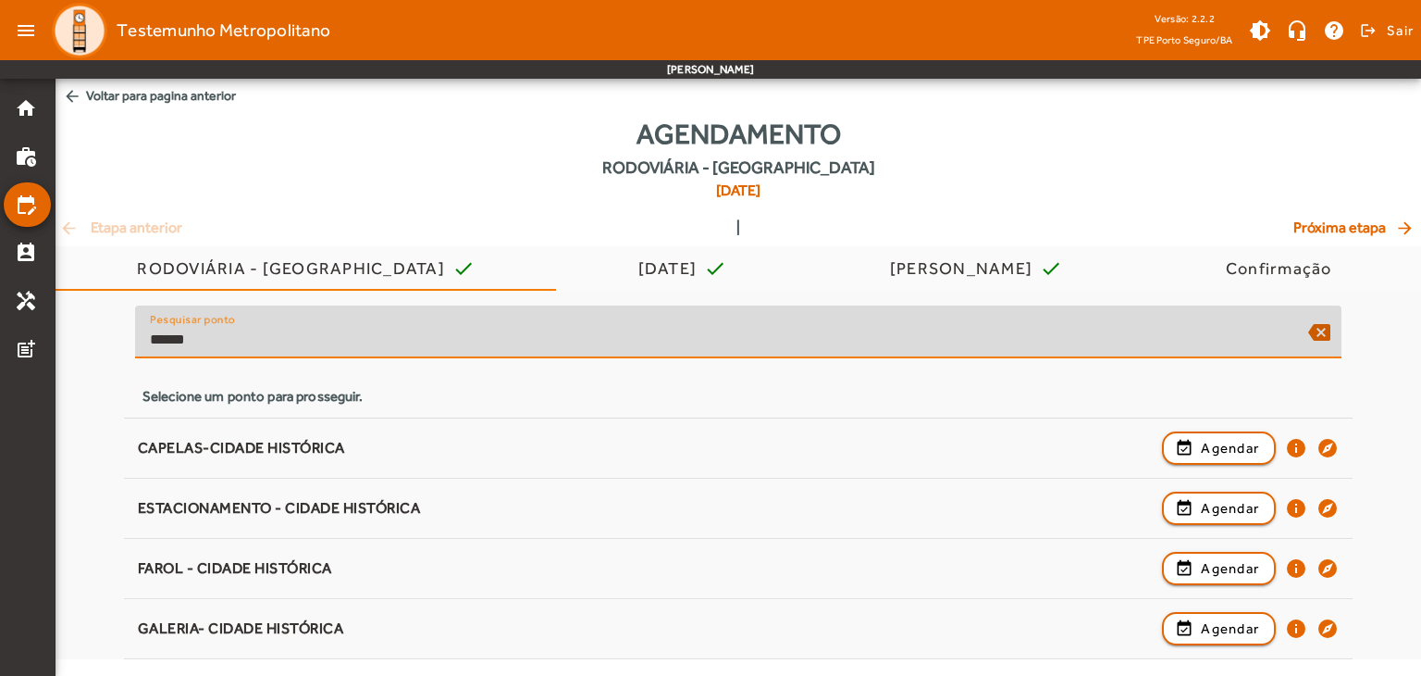
click at [167, 323] on div "Pesquisar ponto ******" at bounding box center [722, 331] width 1144 height 53
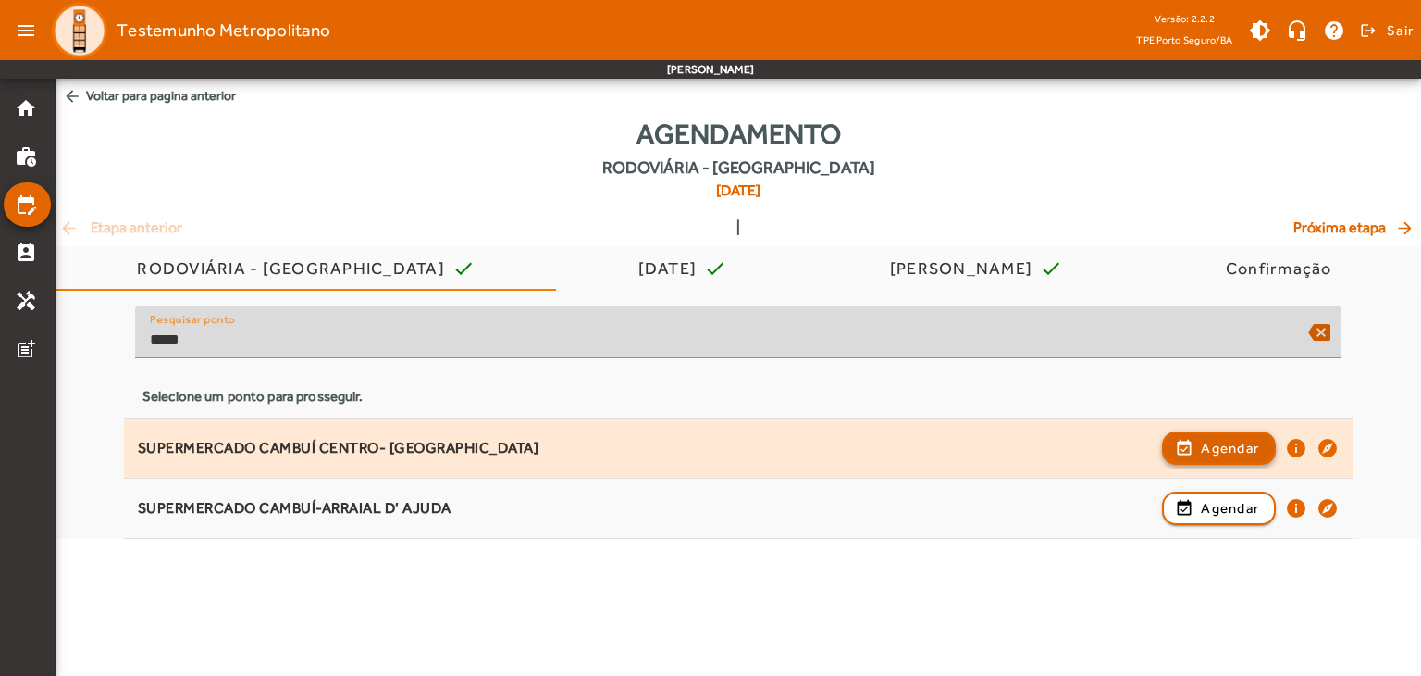
type input "*****"
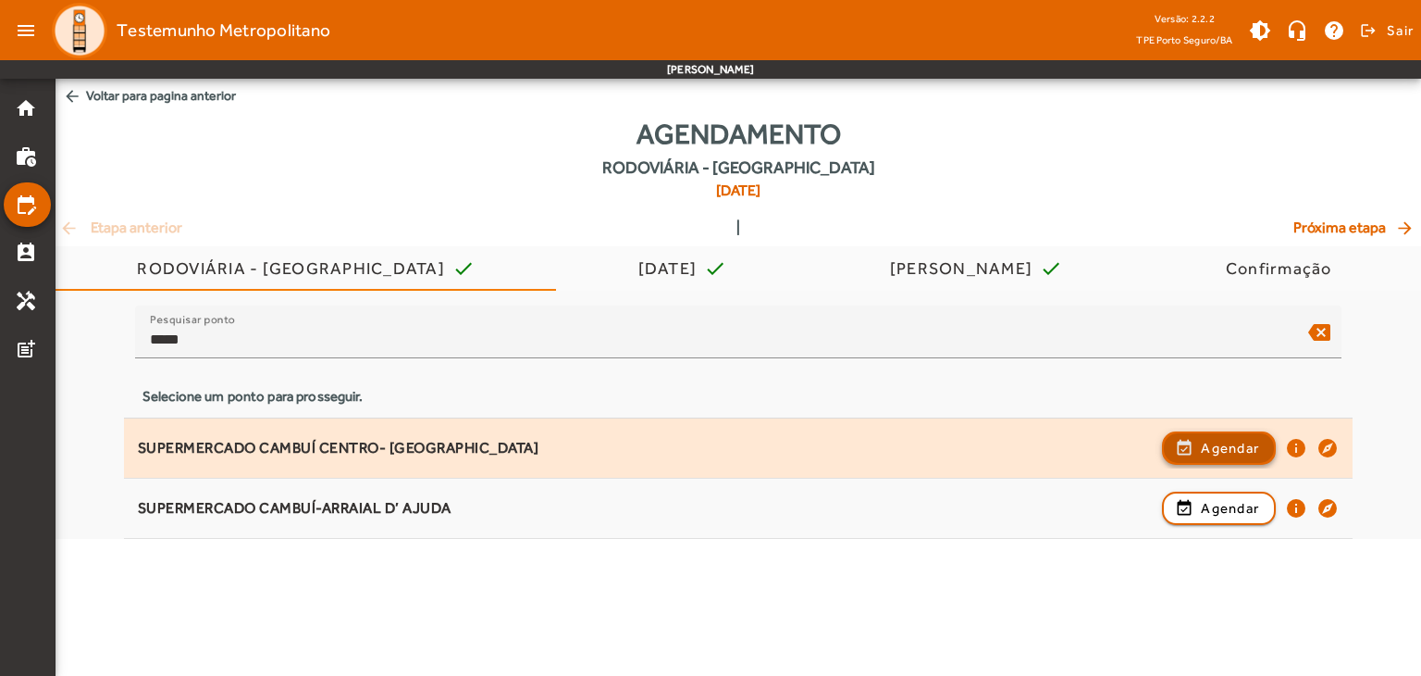
click at [1170, 450] on span "button" at bounding box center [1219, 448] width 110 height 44
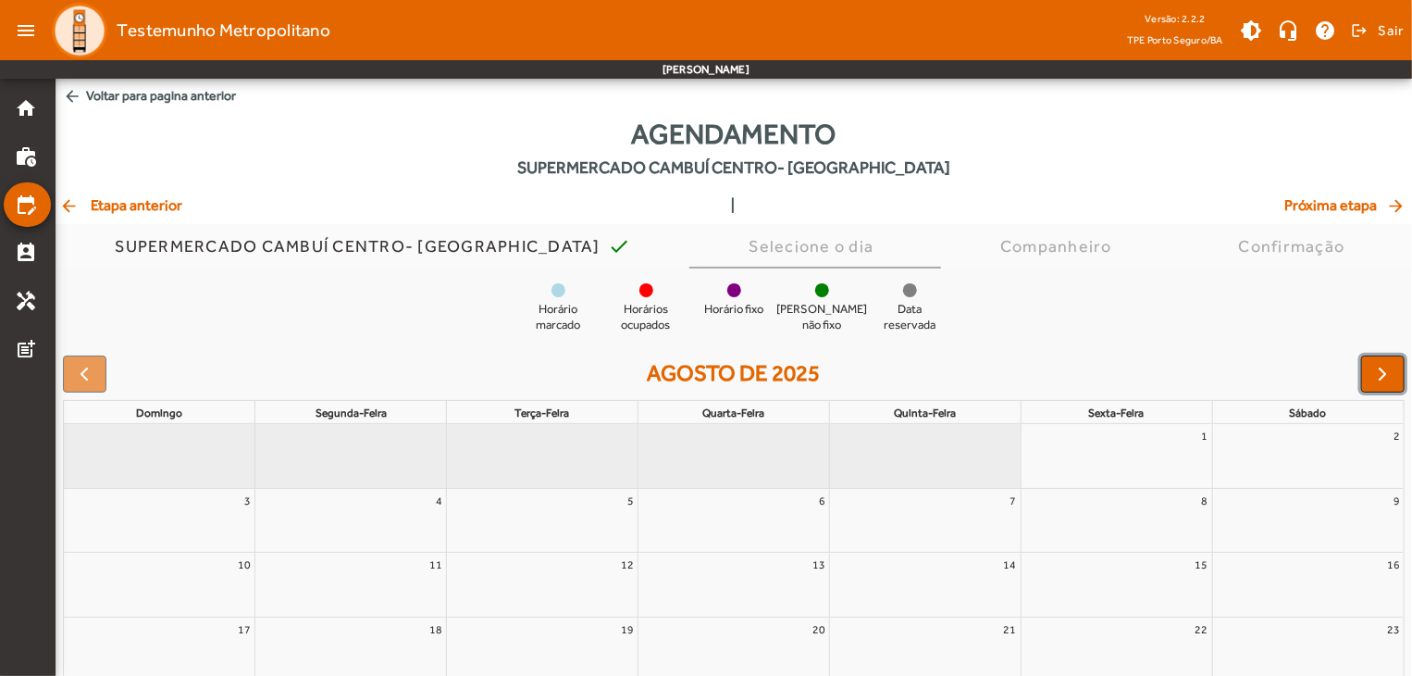
click at [1387, 382] on span "button" at bounding box center [1383, 374] width 22 height 22
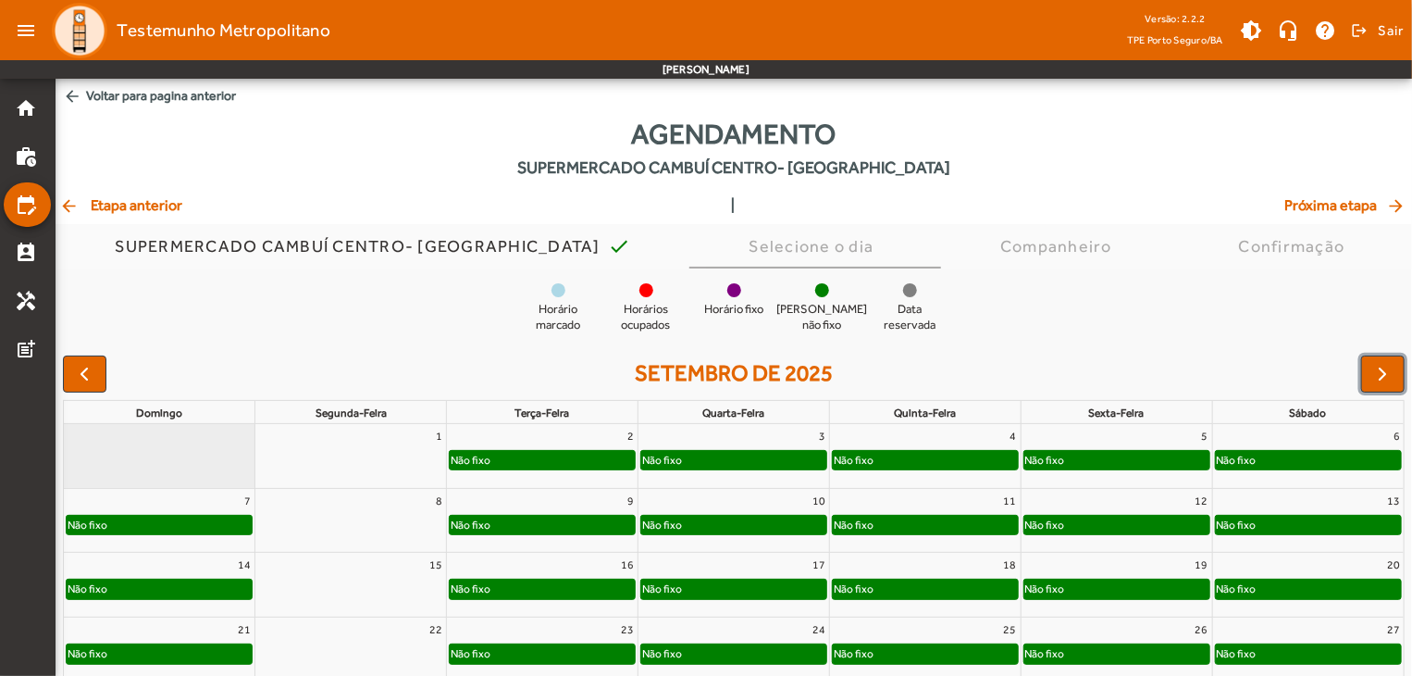
click at [573, 444] on div "2" at bounding box center [542, 436] width 191 height 24
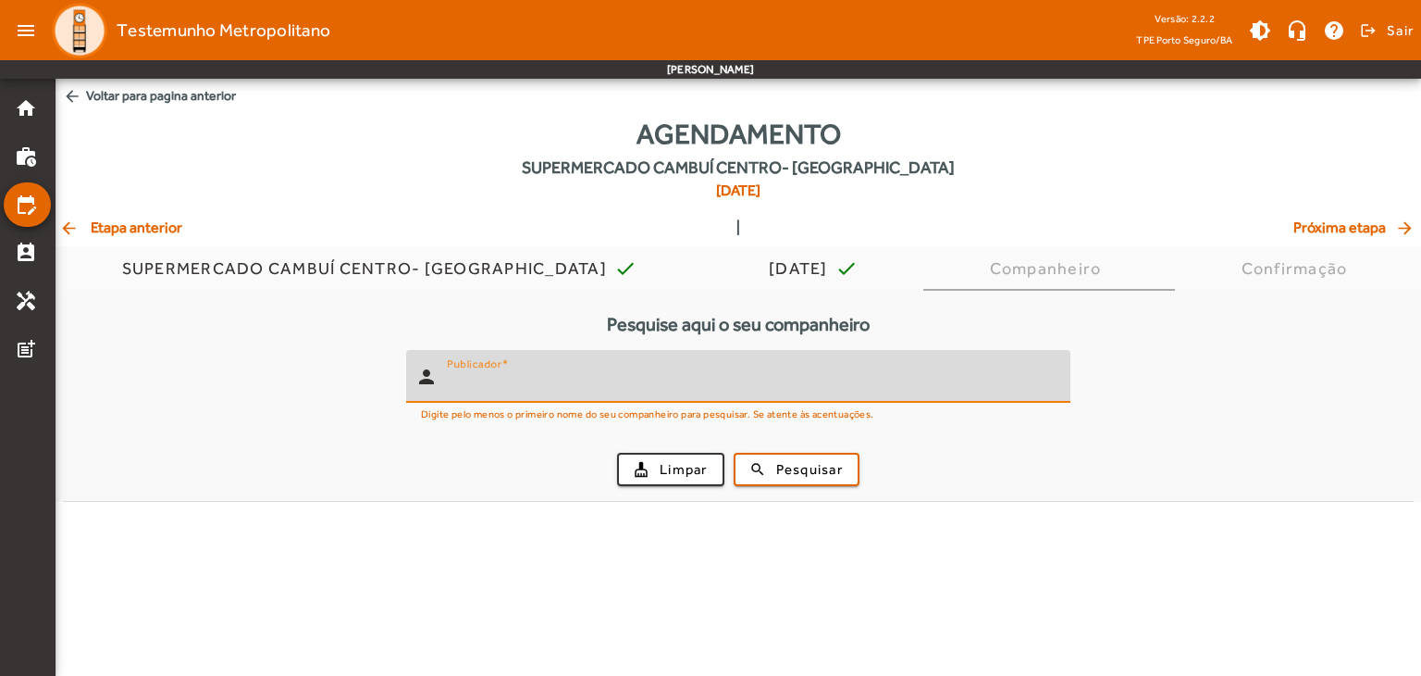
click at [770, 388] on input "Publicador" at bounding box center [751, 384] width 609 height 22
type input "*****"
click at [734, 453] on button "search Pesquisar" at bounding box center [797, 469] width 126 height 33
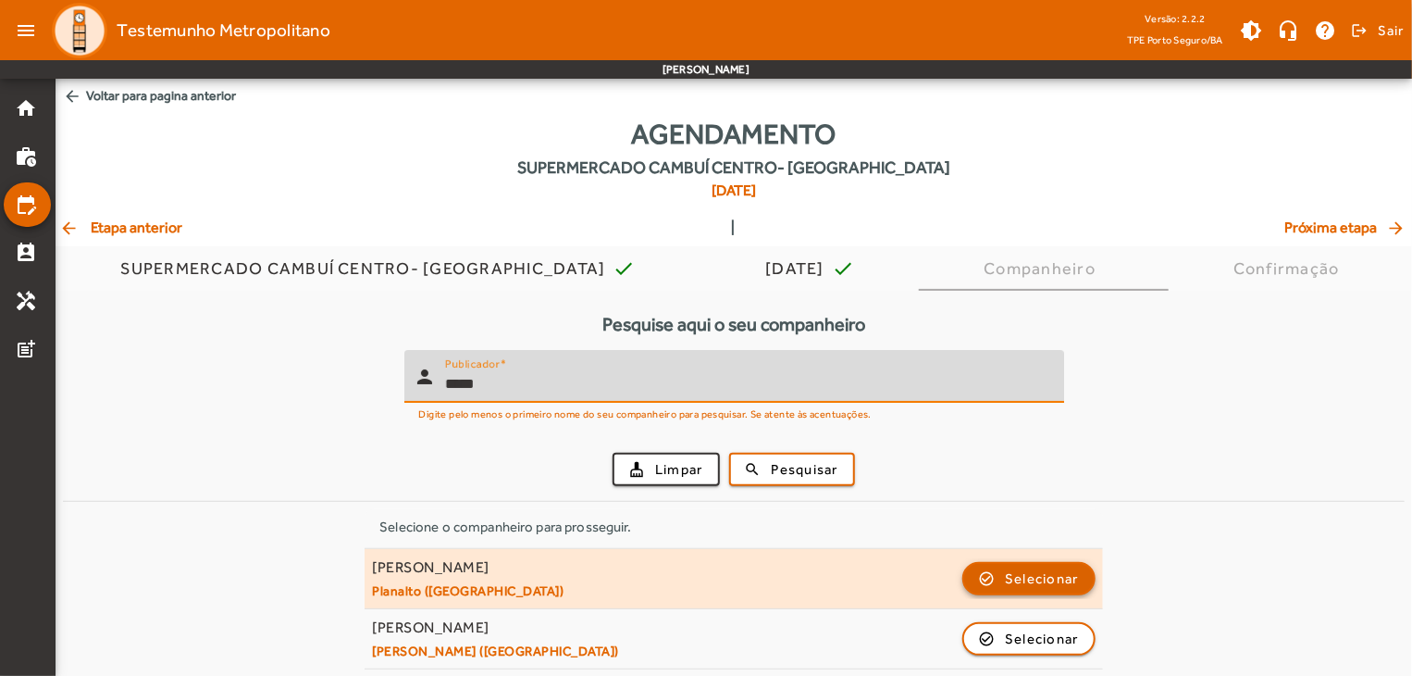
click at [1013, 578] on span "Selecionar" at bounding box center [1042, 578] width 74 height 22
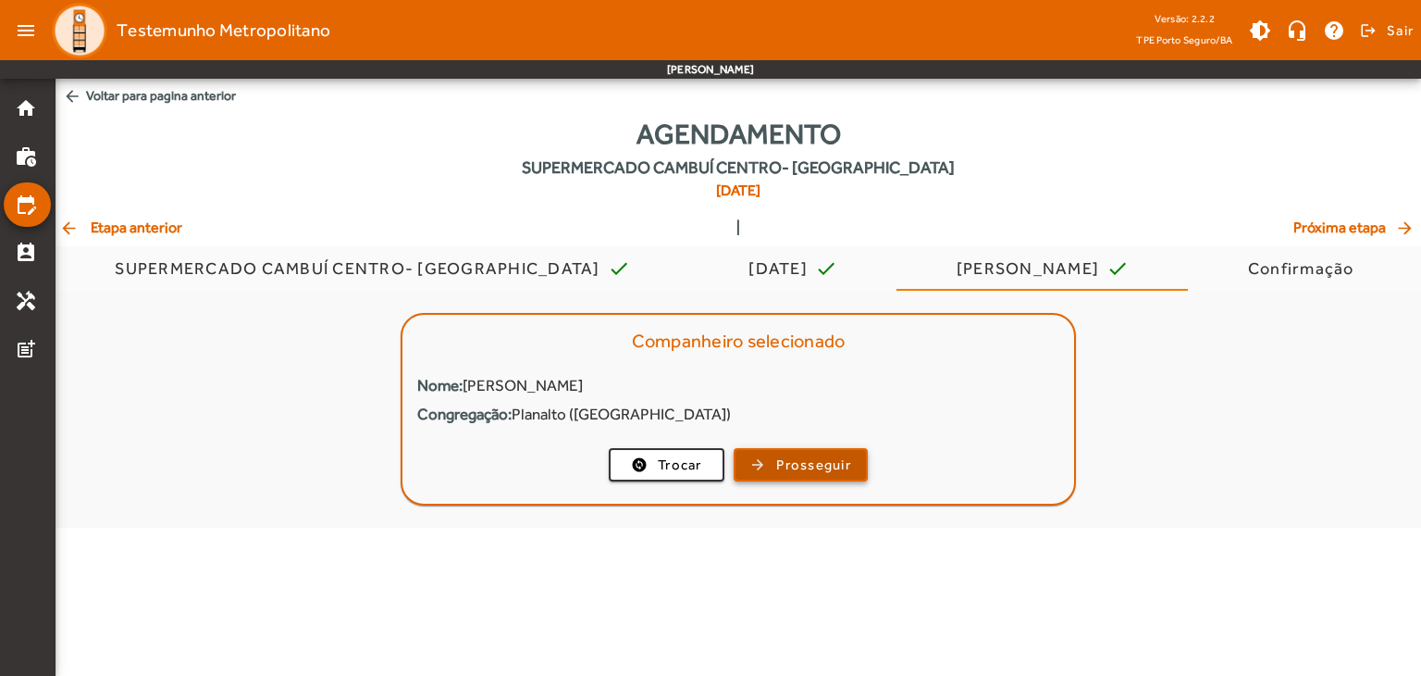
click at [815, 460] on span "Prosseguir" at bounding box center [813, 464] width 75 height 21
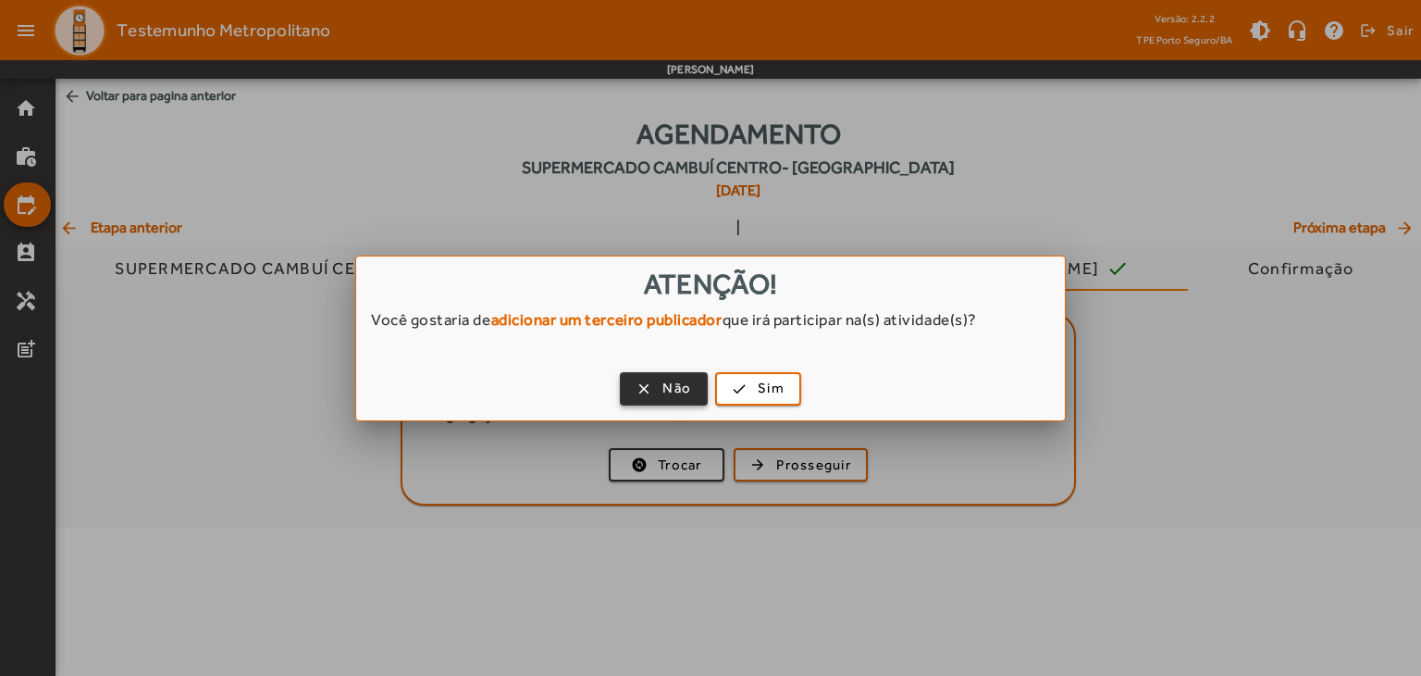
click at [638, 378] on span "button" at bounding box center [664, 388] width 84 height 44
